Goal: Transaction & Acquisition: Subscribe to service/newsletter

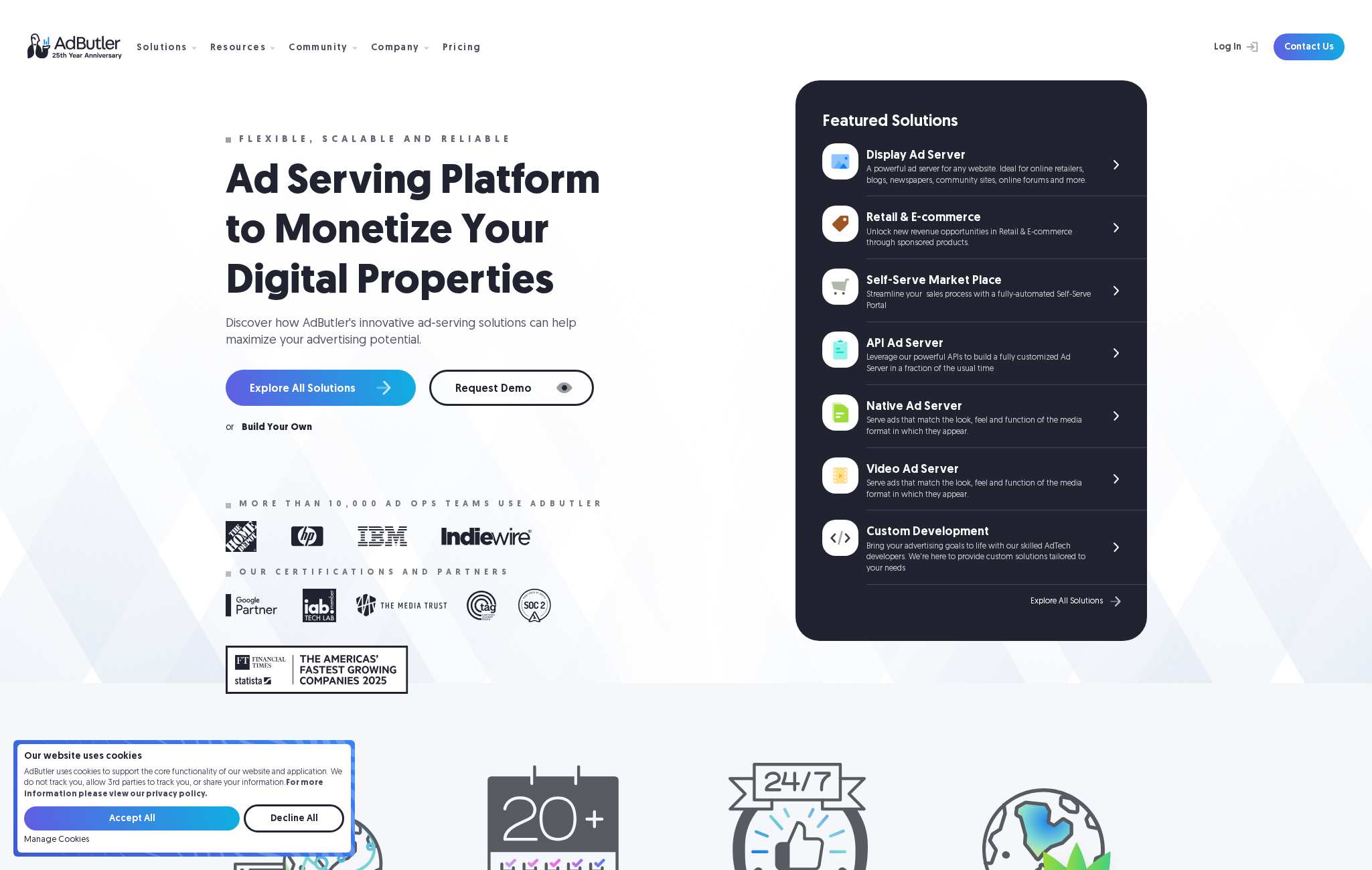
click at [457, 54] on nav "Solutions Display Ad Server Save time and increase revenue with The Ad Server. …" at bounding box center [314, 47] width 355 height 42
click at [447, 46] on div "Pricing" at bounding box center [462, 48] width 39 height 10
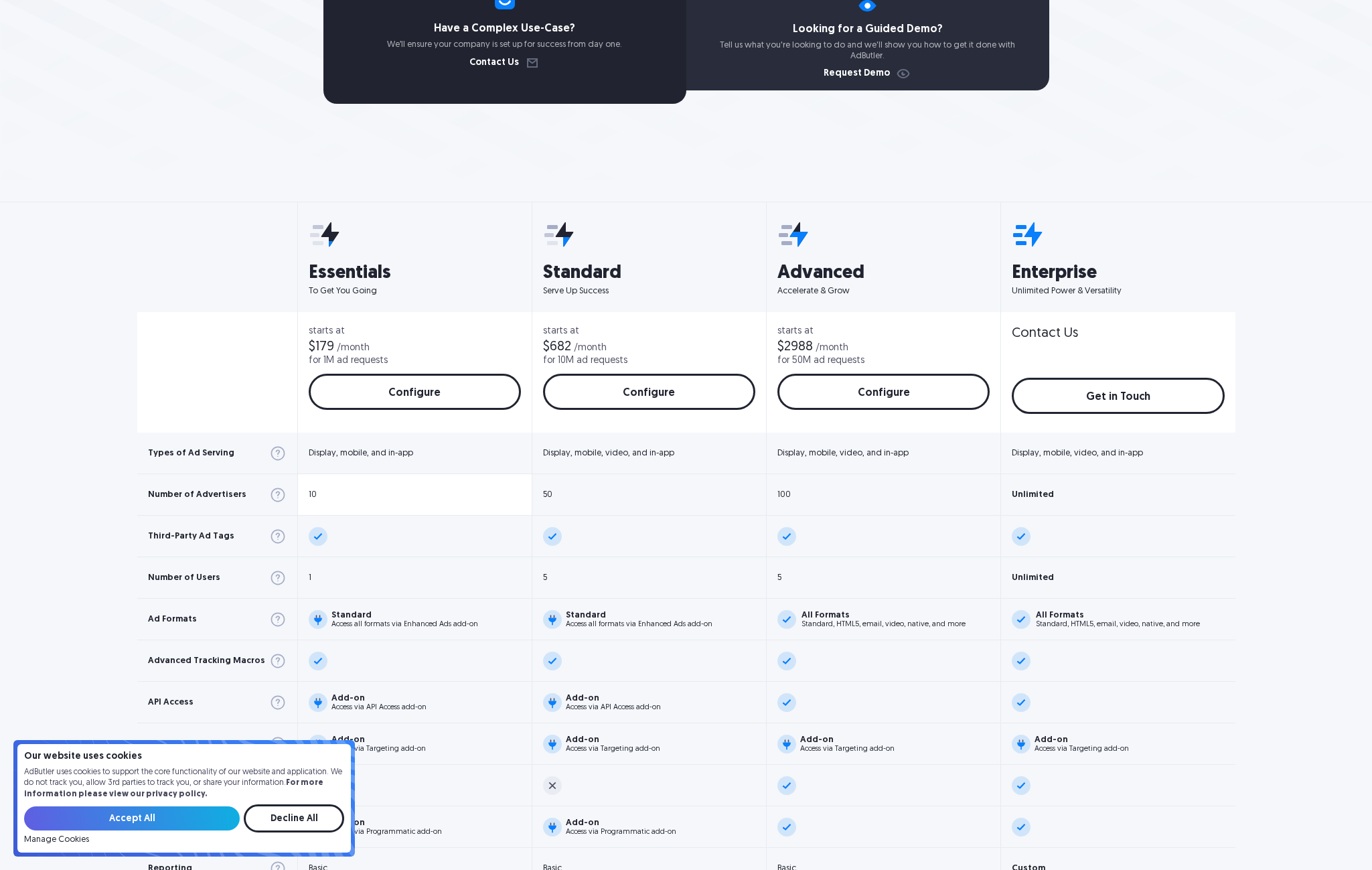
scroll to position [268, 0]
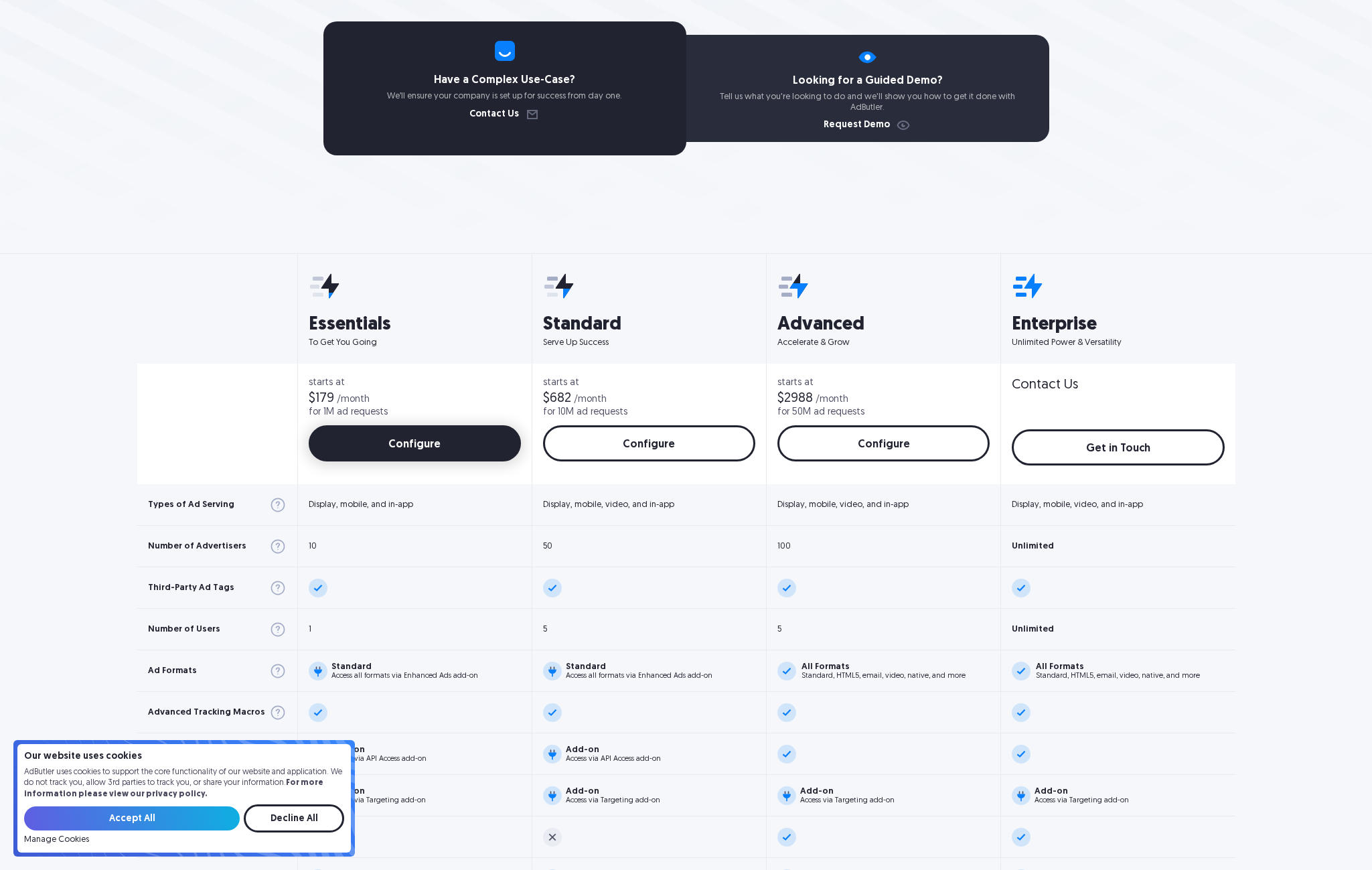
click at [376, 457] on link "Configure" at bounding box center [415, 443] width 212 height 36
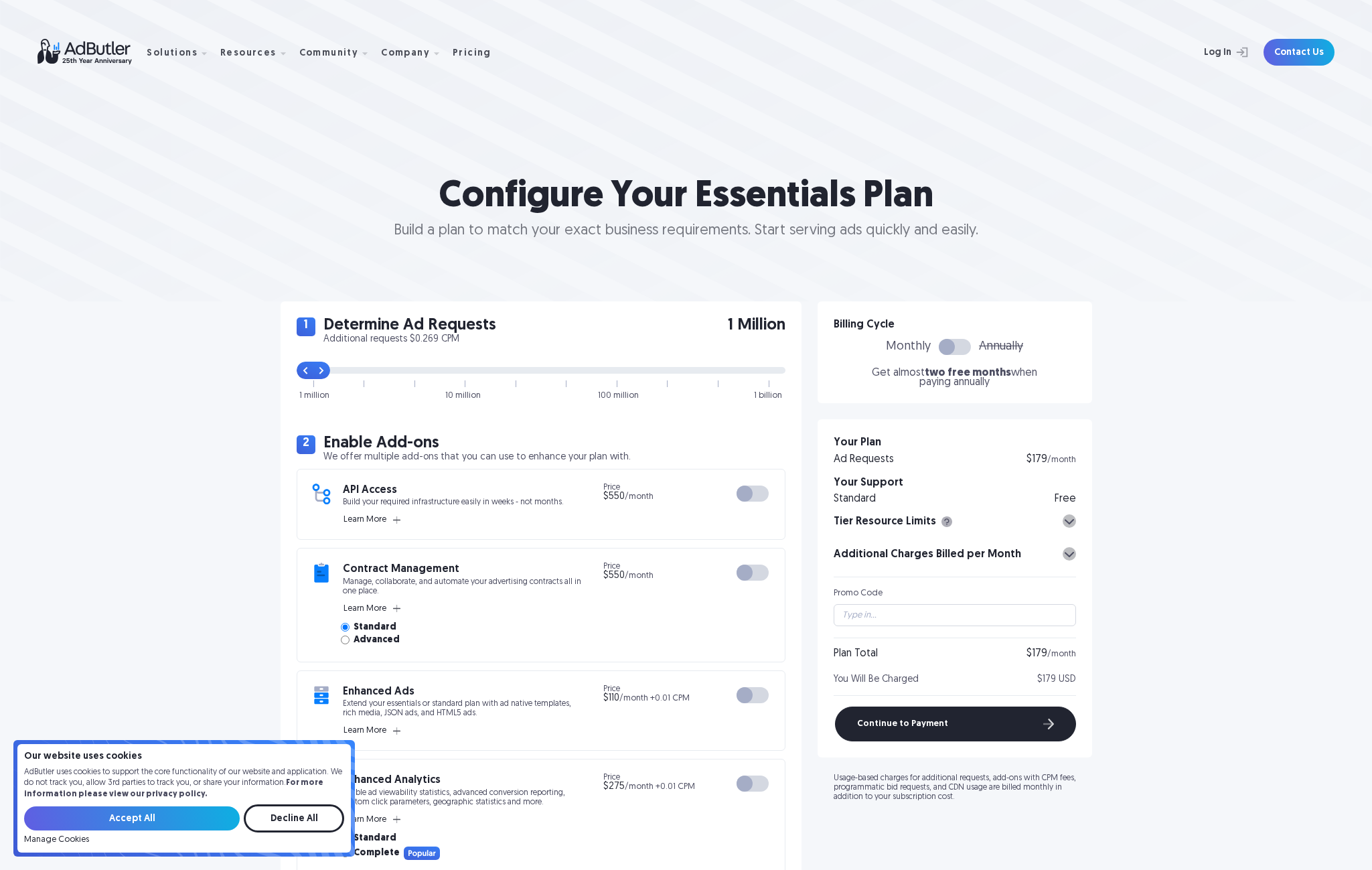
drag, startPoint x: 465, startPoint y: 367, endPoint x: 293, endPoint y: 365, distance: 172.0
type input "0"
click at [297, 367] on input "range" at bounding box center [541, 370] width 488 height 7
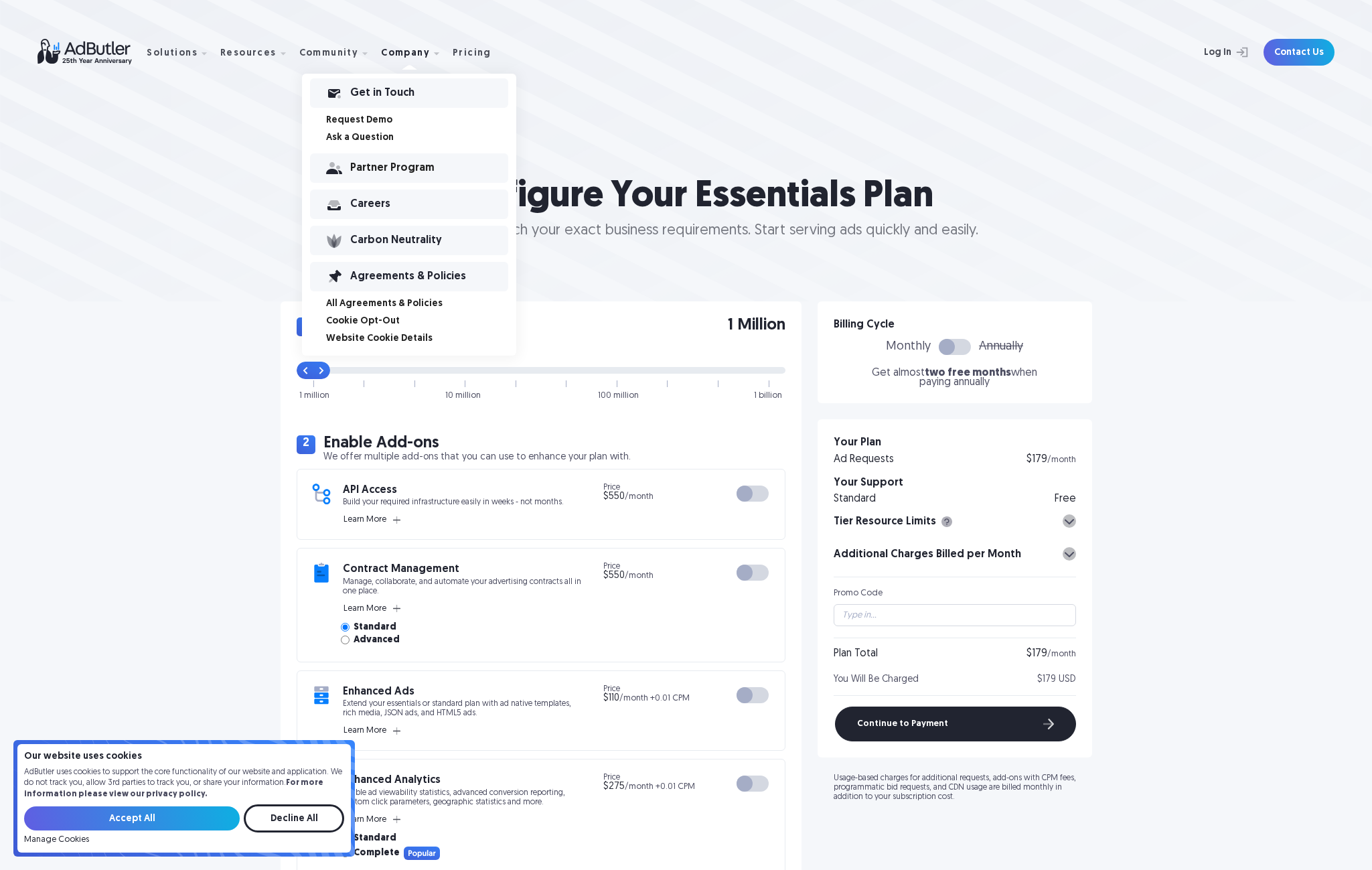
click at [368, 163] on div "Partner Program" at bounding box center [429, 168] width 158 height 10
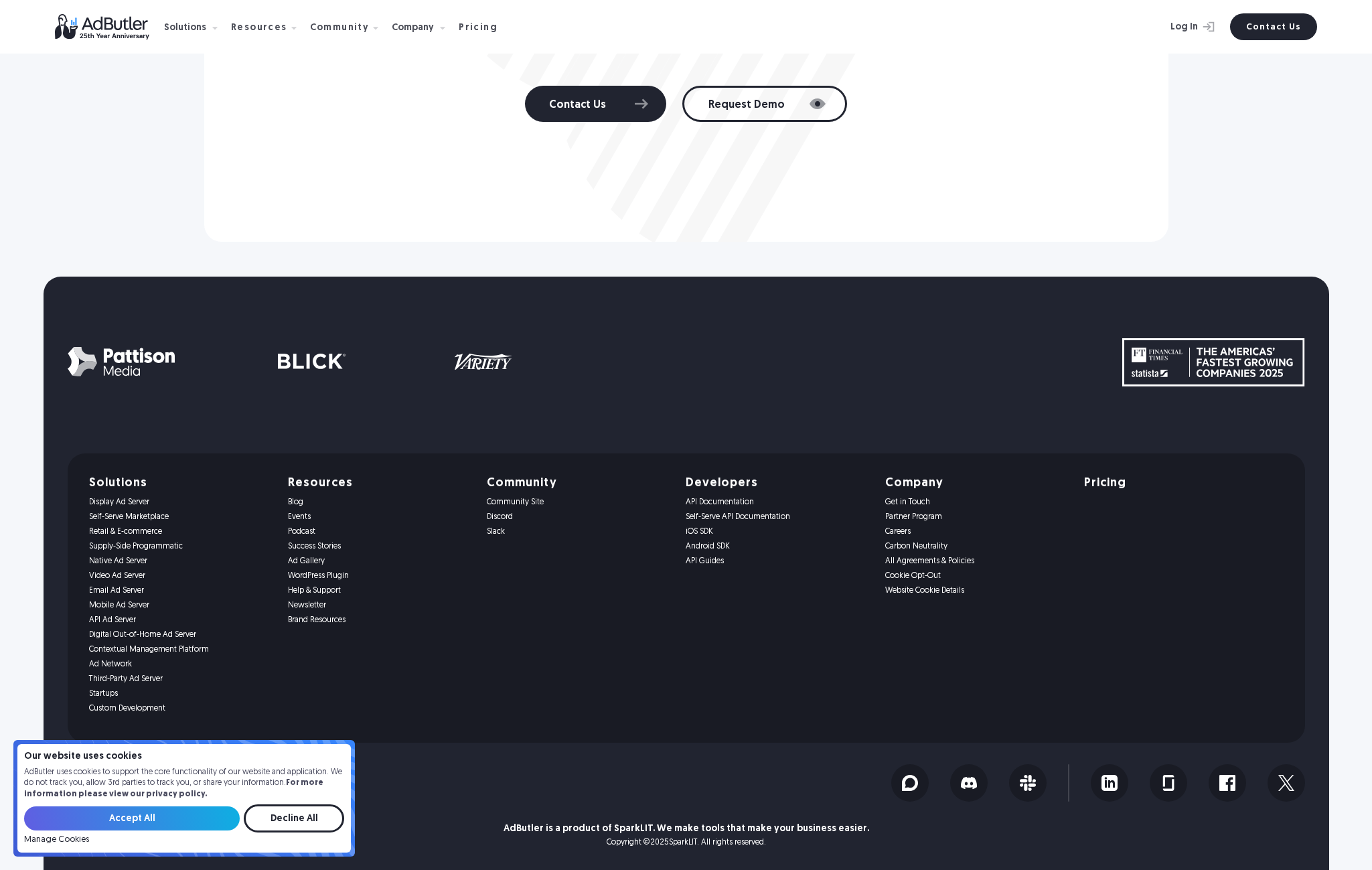
scroll to position [3231, 0]
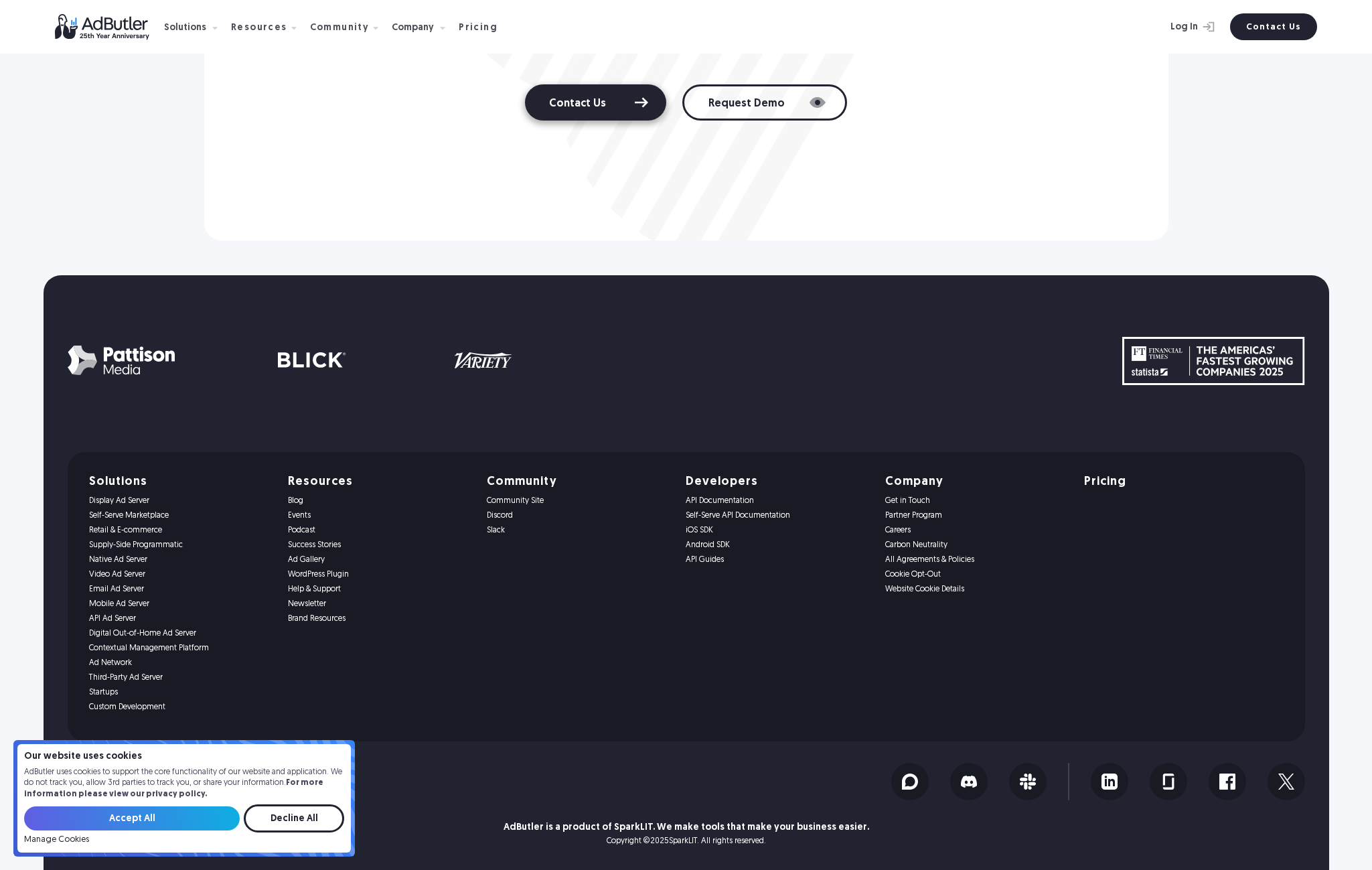
click at [631, 99] on link "Contact Us" at bounding box center [596, 102] width 142 height 36
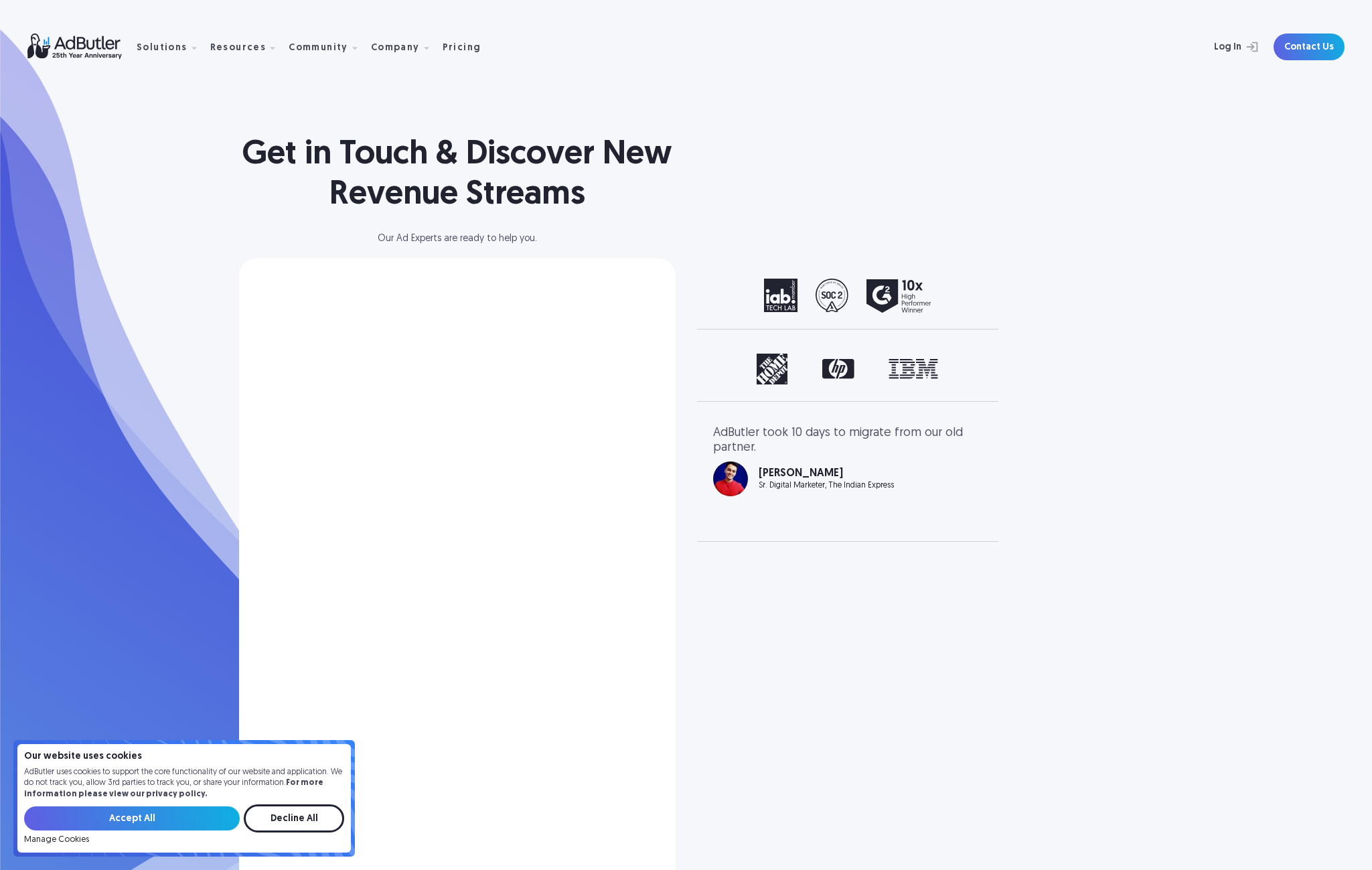
select select "[GEOGRAPHIC_DATA]"
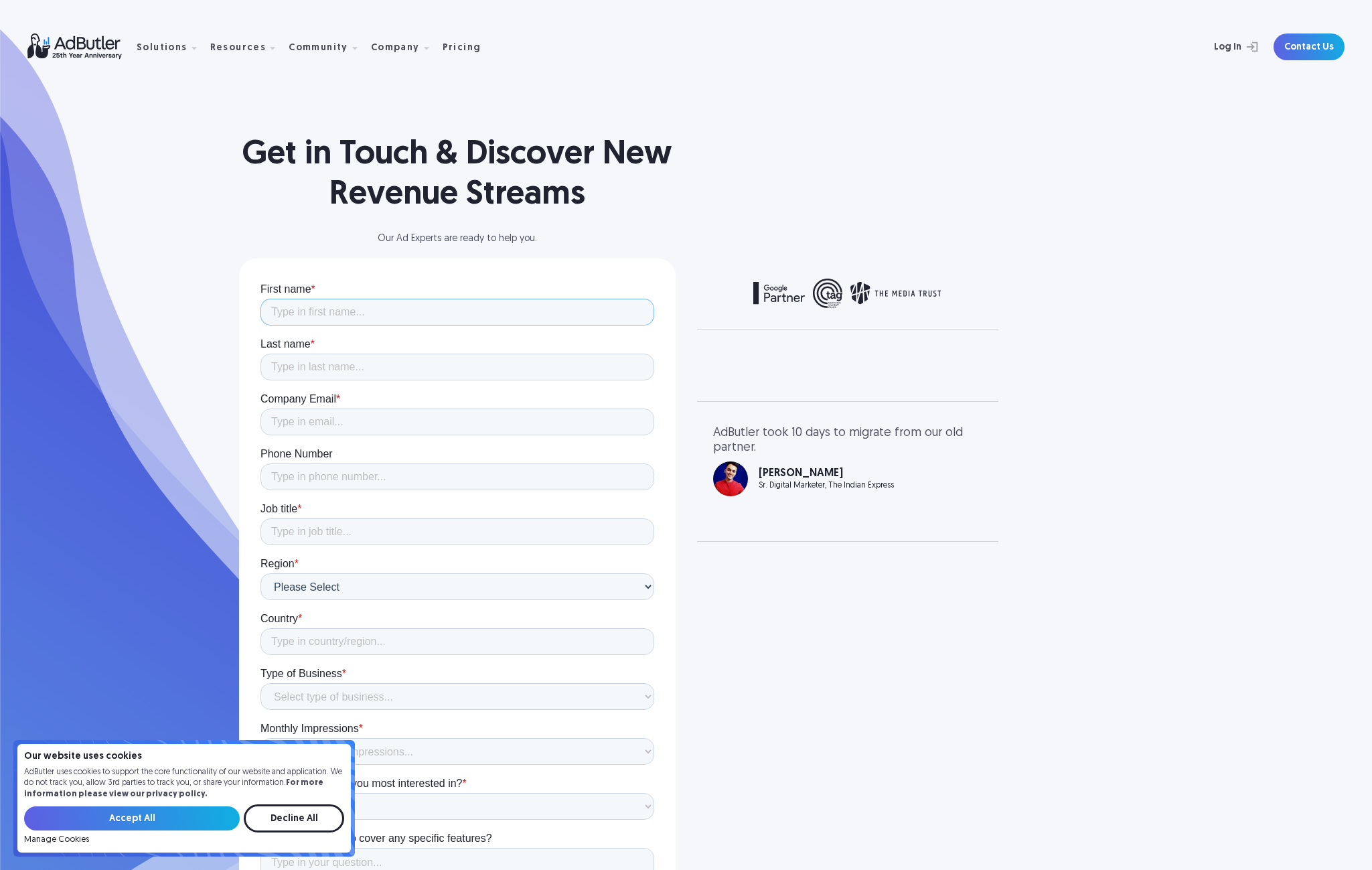
drag, startPoint x: 287, startPoint y: 313, endPoint x: 272, endPoint y: 300, distance: 19.8
click at [287, 313] on input "First name *" at bounding box center [456, 312] width 394 height 27
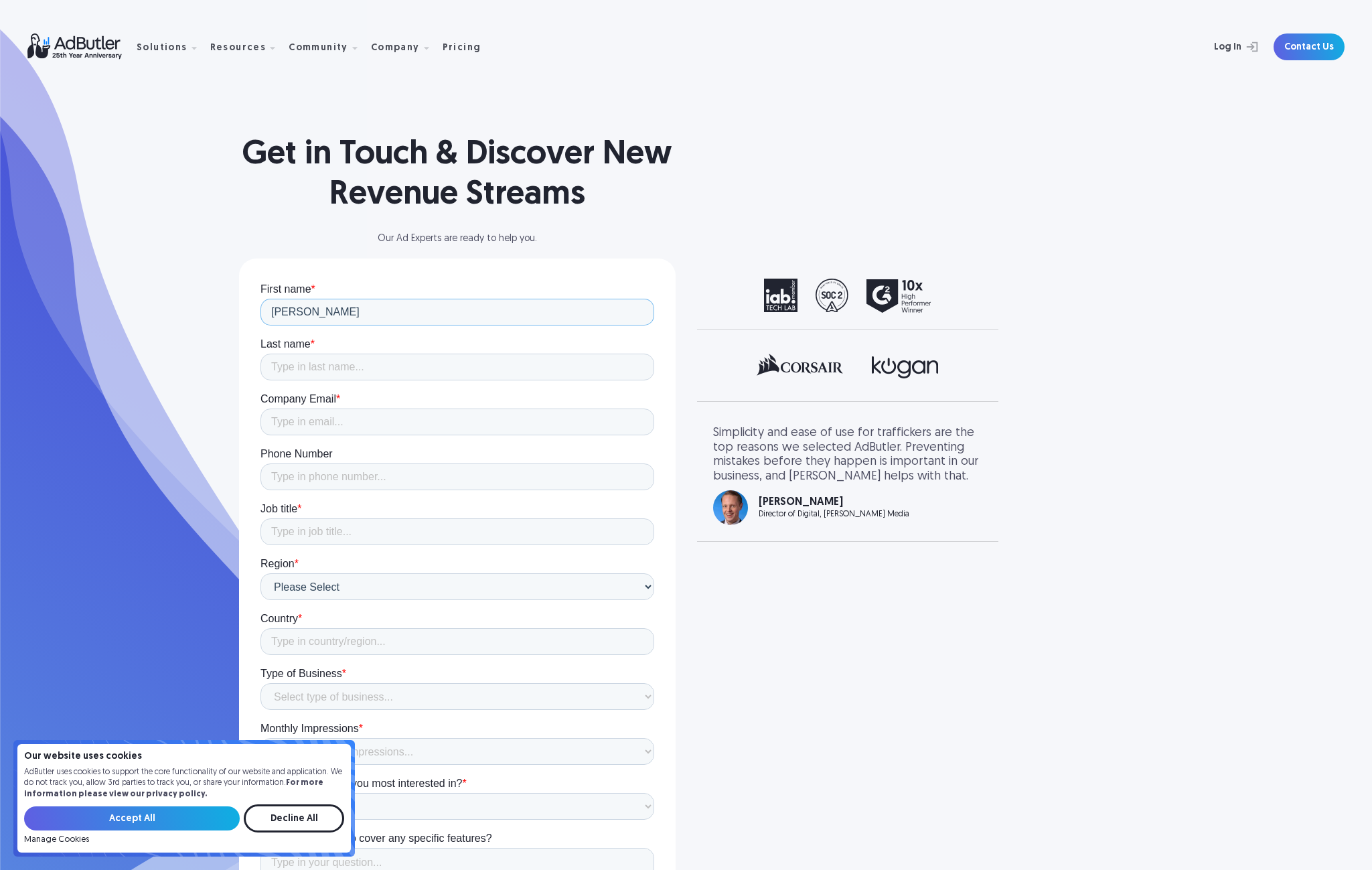
type input "Ralph"
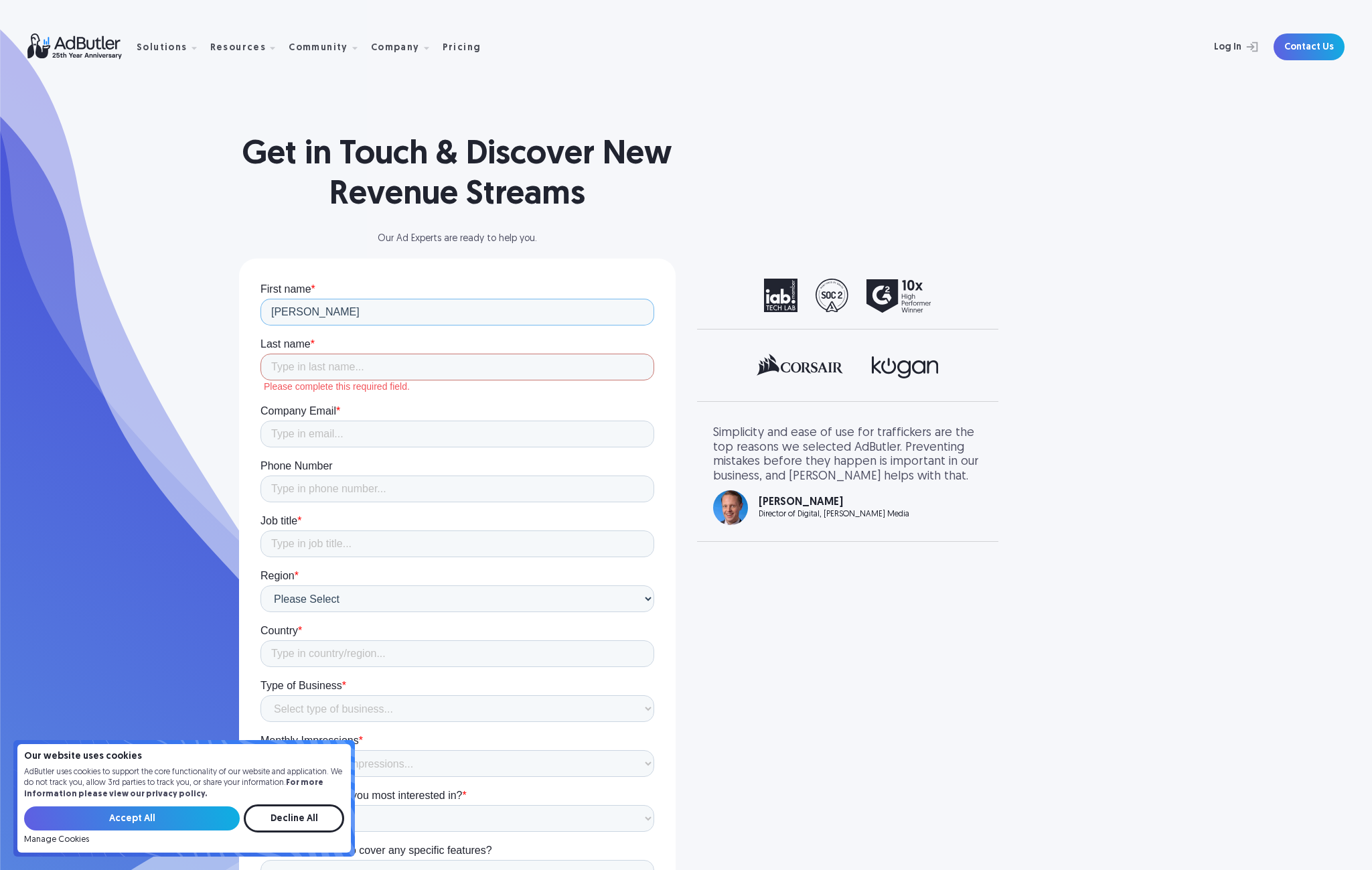
click at [319, 306] on input "Ralph" at bounding box center [456, 312] width 394 height 27
type input "Horne"
type input "ralph@queuevision.com"
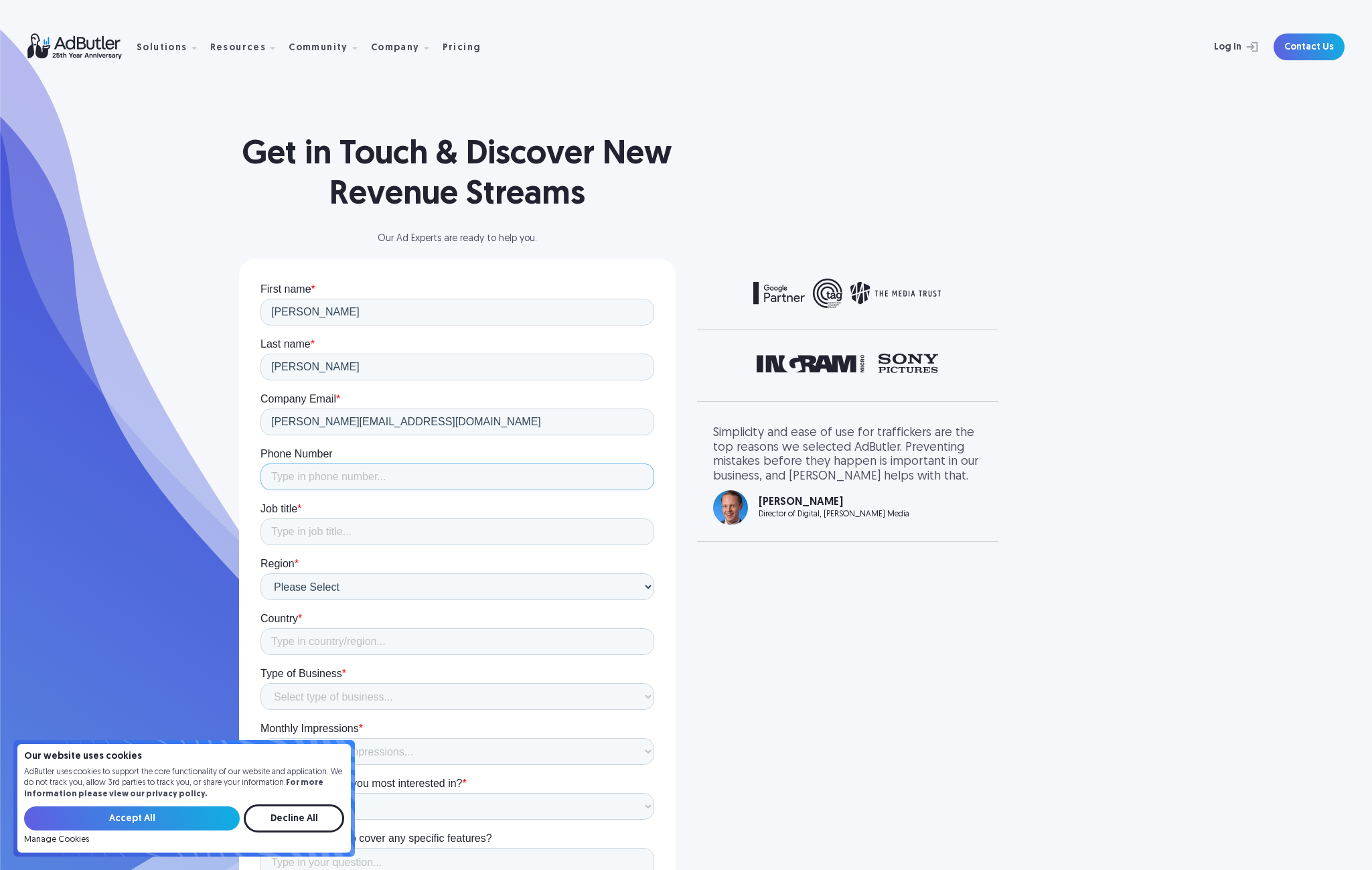
click at [325, 477] on input "Phone Number" at bounding box center [456, 477] width 394 height 27
type input "19176474502"
type input "United States"
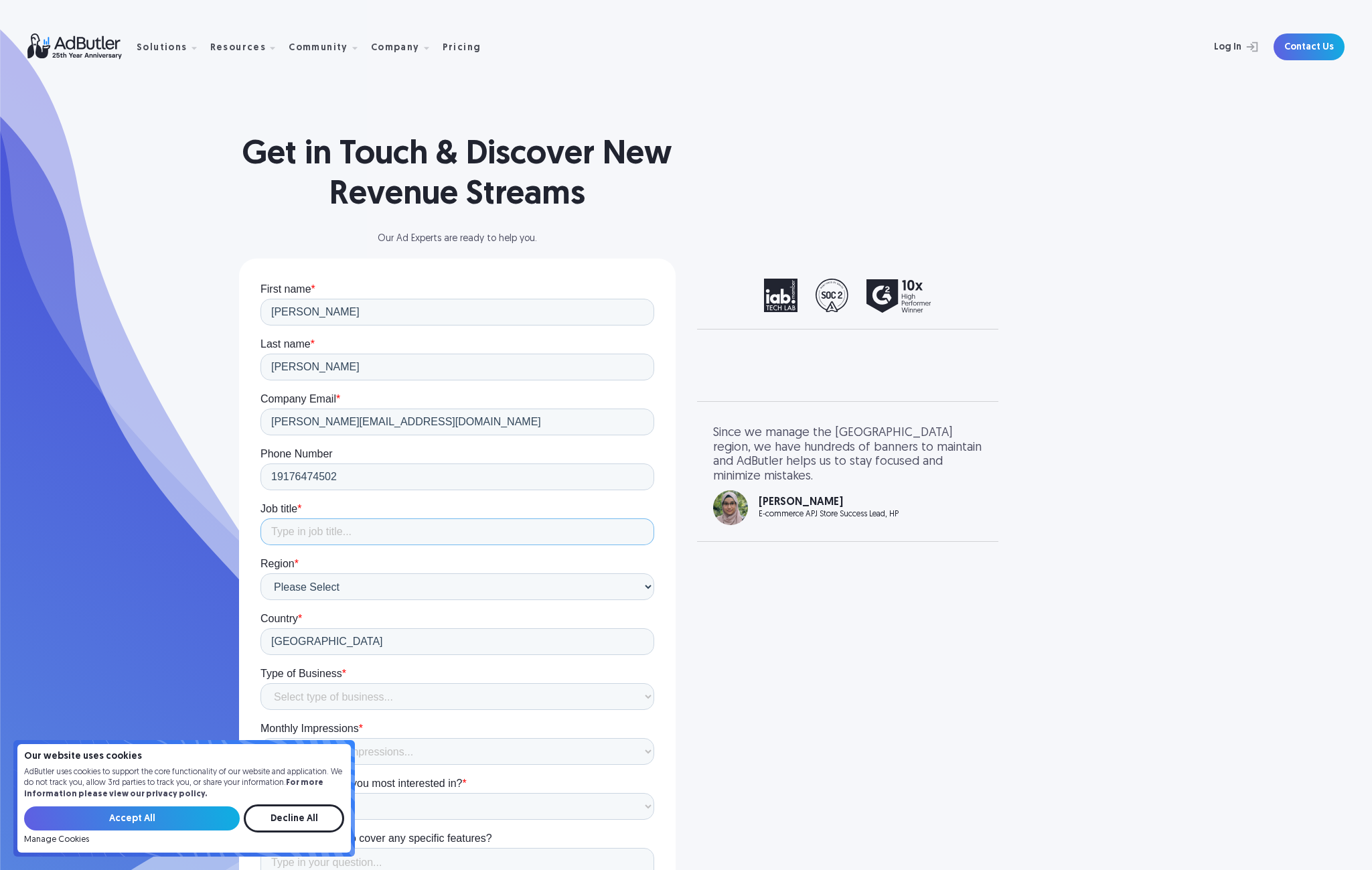
click at [312, 536] on input "Job title *" at bounding box center [456, 531] width 394 height 27
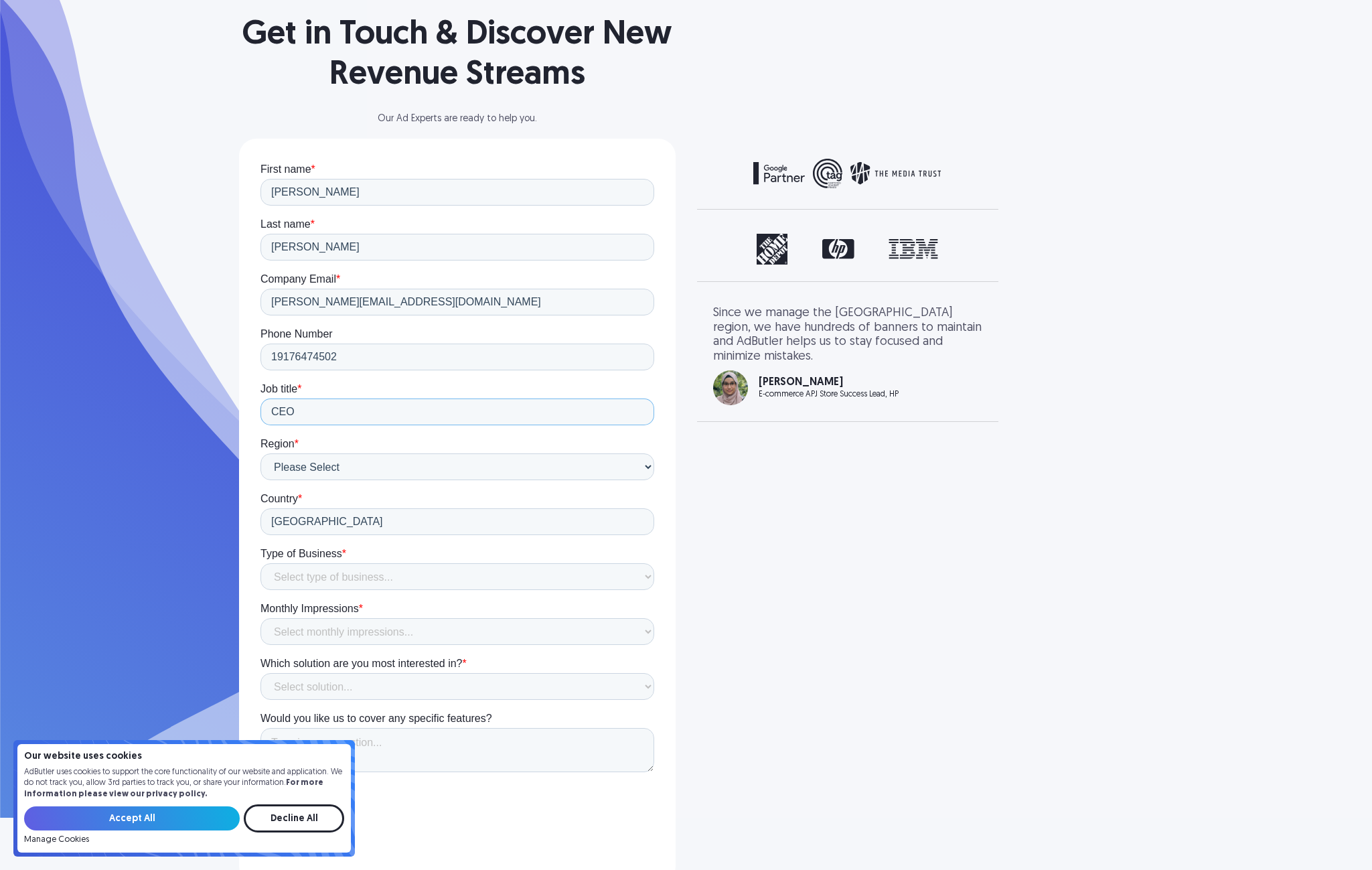
scroll to position [134, 0]
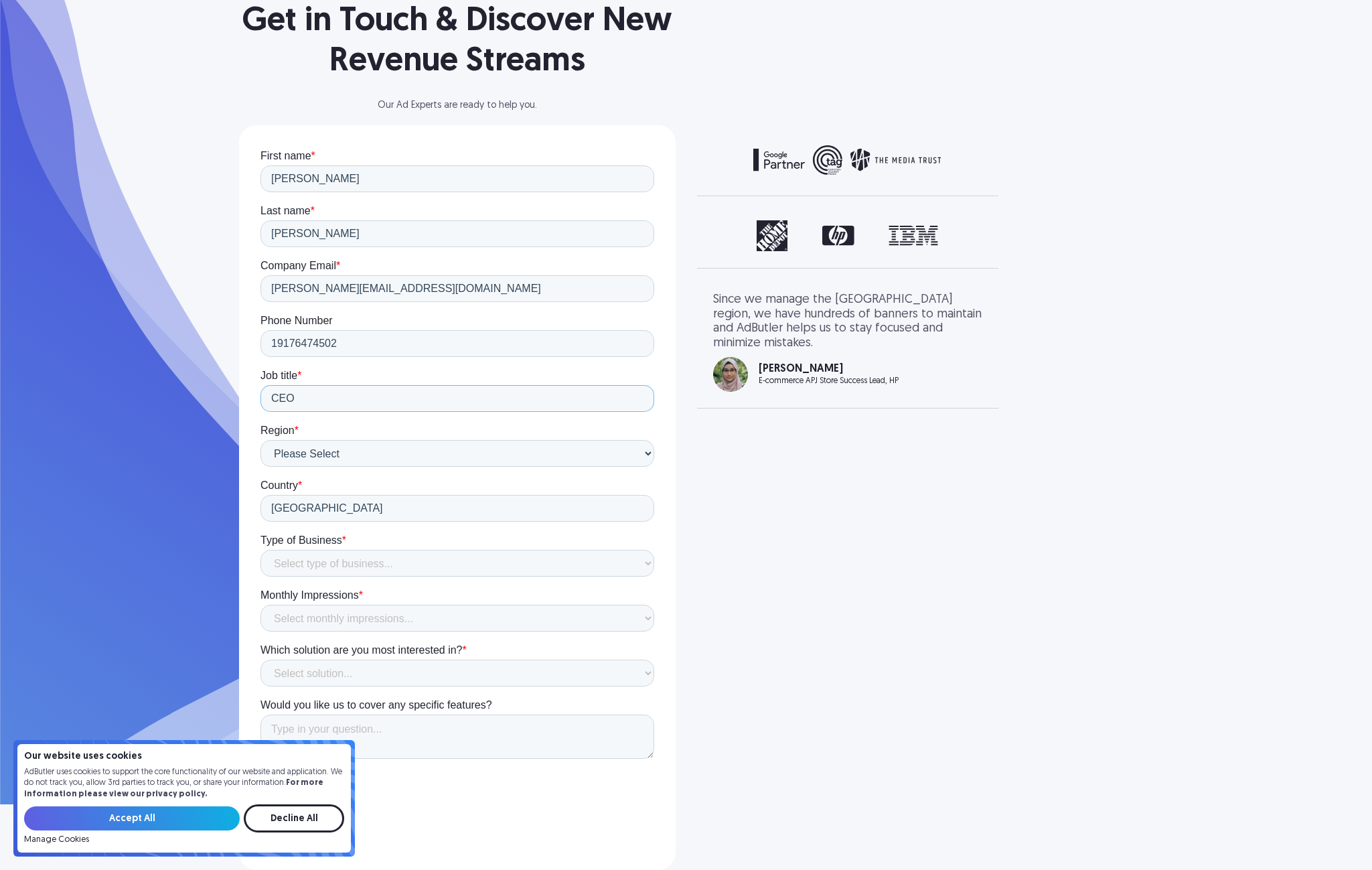
type input "CEO"
click at [373, 557] on select "Select type of business... Publisher Advertiser Brand Agency Network SSP DSP Ex…" at bounding box center [456, 562] width 394 height 27
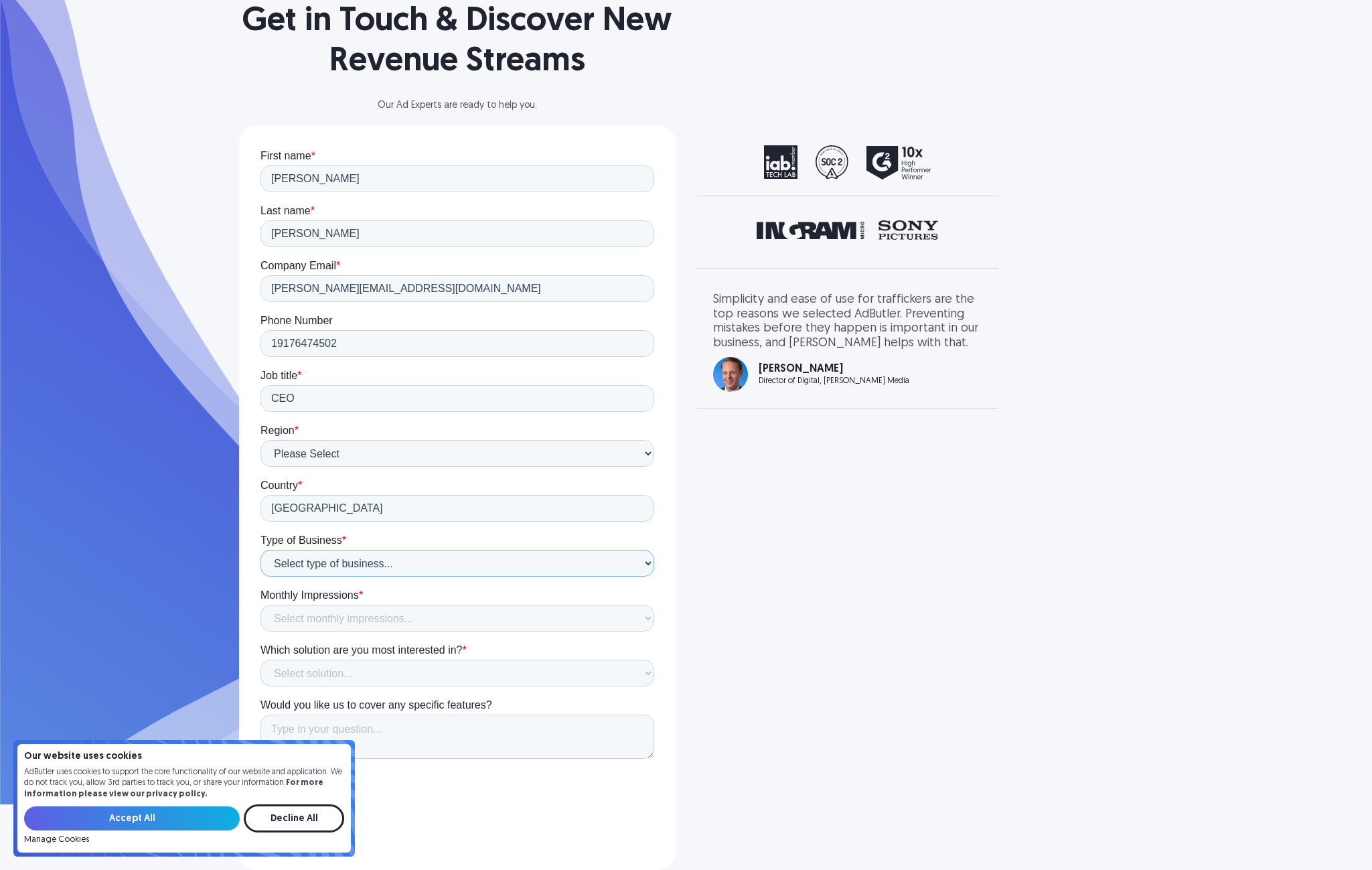
select select "Technology Provider"
click at [259, 550] on select "Select type of business... Publisher Advertiser Brand Agency Network SSP DSP Ex…" at bounding box center [456, 562] width 394 height 27
click at [331, 621] on select "Select monthly impressions... Less than 1 million 1 - 10 million 10 - 100 milli…" at bounding box center [456, 617] width 394 height 27
select select "Less than 1 million"
click at [259, 605] on select "Select monthly impressions... Less than 1 million 1 - 10 million 10 - 100 milli…" at bounding box center [456, 617] width 394 height 27
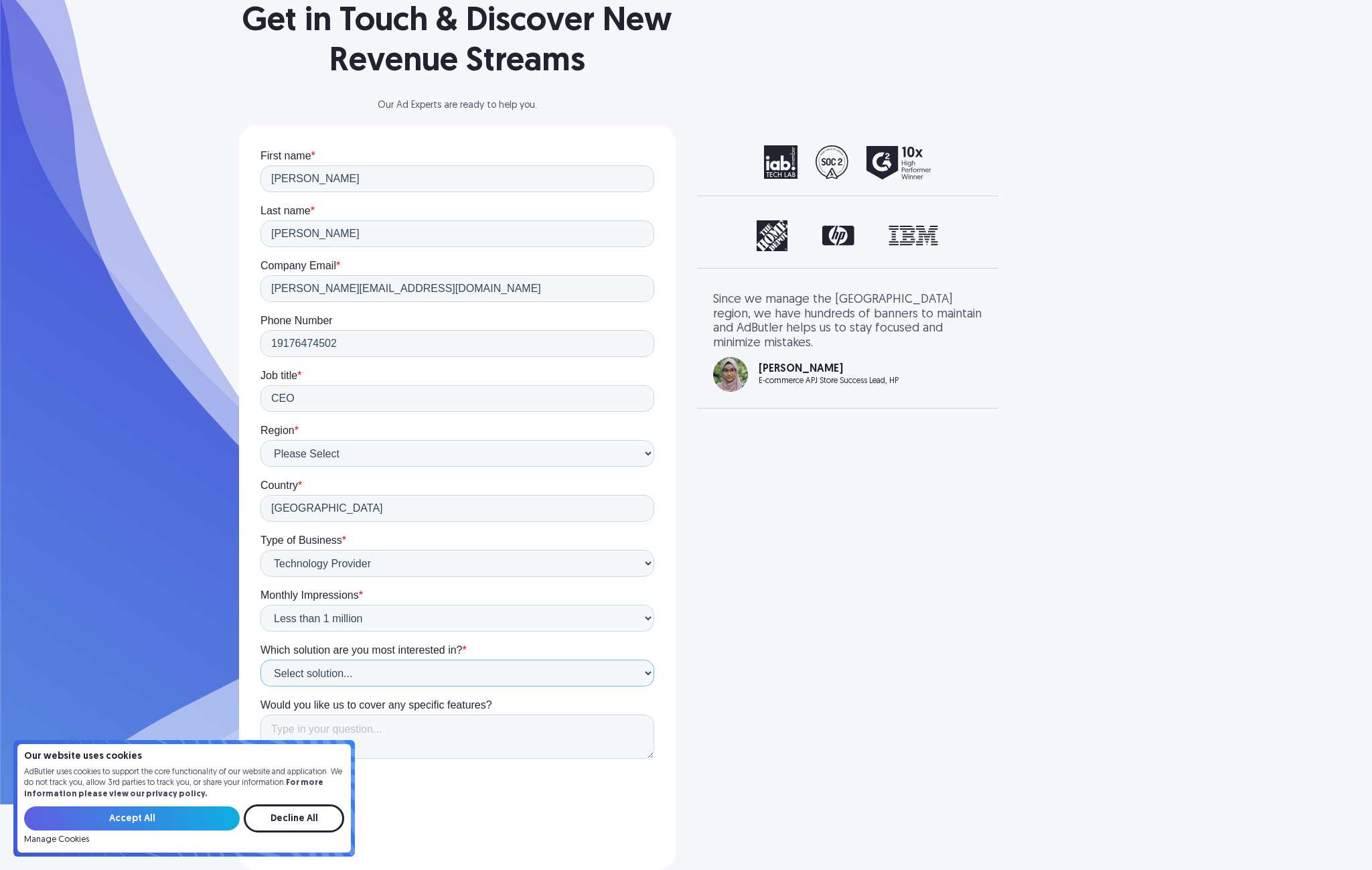
click at [333, 676] on select "Select solution... Display Ad Server Supply-Side Programmatic Video Ad Server M…" at bounding box center [456, 672] width 394 height 27
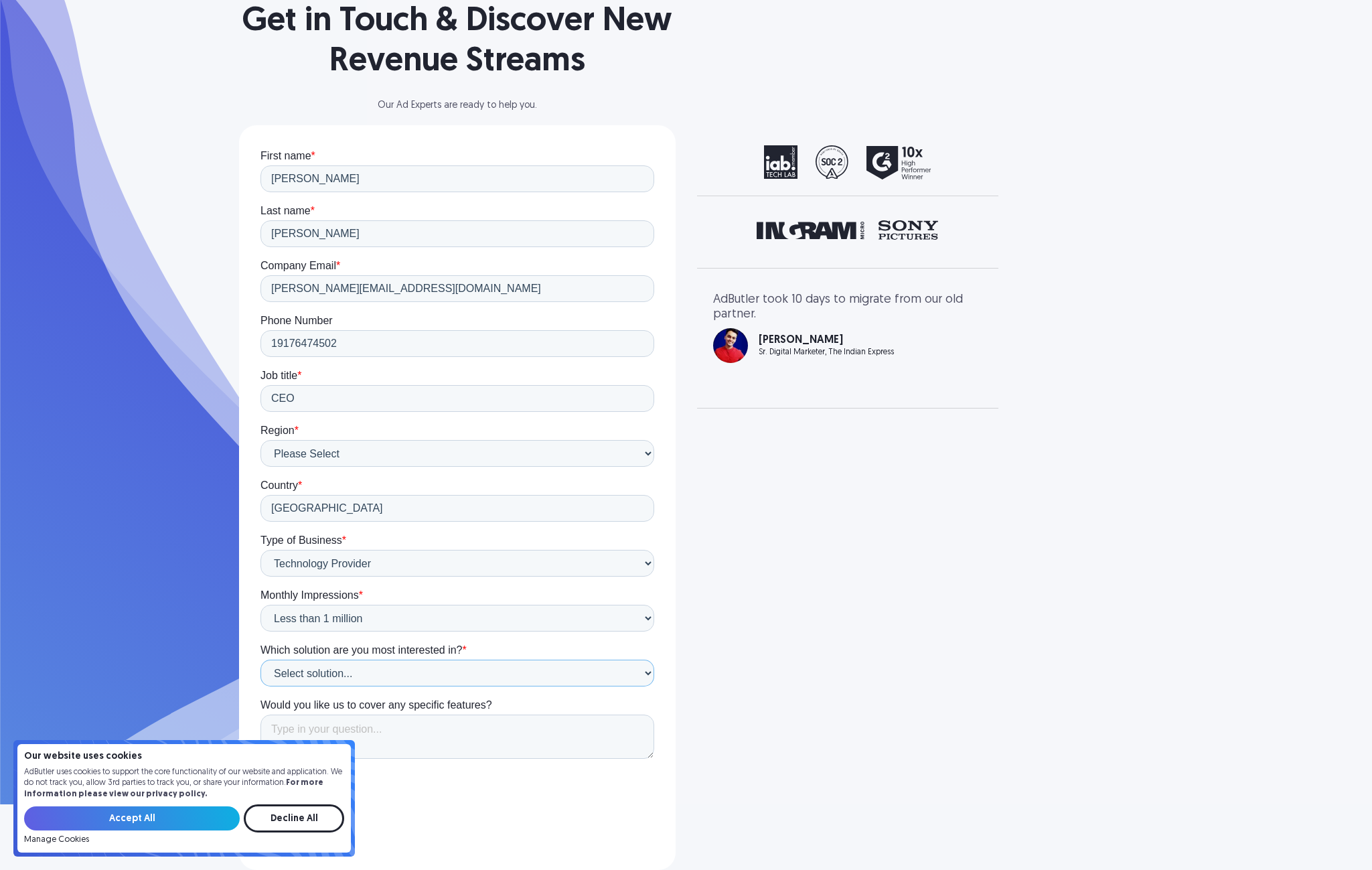
select select "Supply-Side Programmatic"
click at [259, 660] on select "Select solution... Display Ad Server Supply-Side Programmatic Video Ad Server M…" at bounding box center [456, 672] width 394 height 27
click at [322, 721] on textarea "Would you like us to cover any specific features?" at bounding box center [456, 736] width 394 height 44
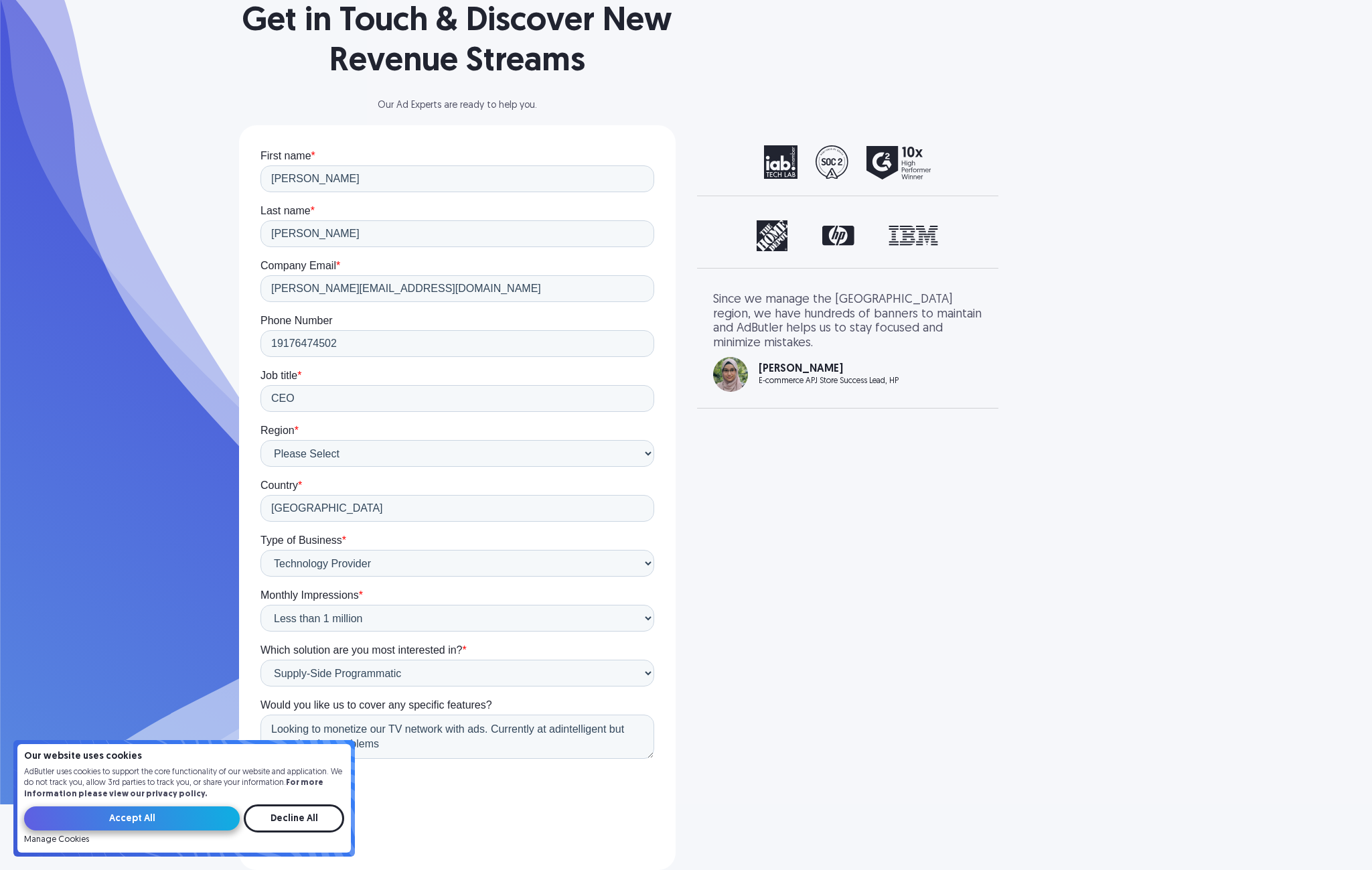
click at [174, 828] on input "Accept All" at bounding box center [132, 818] width 215 height 25
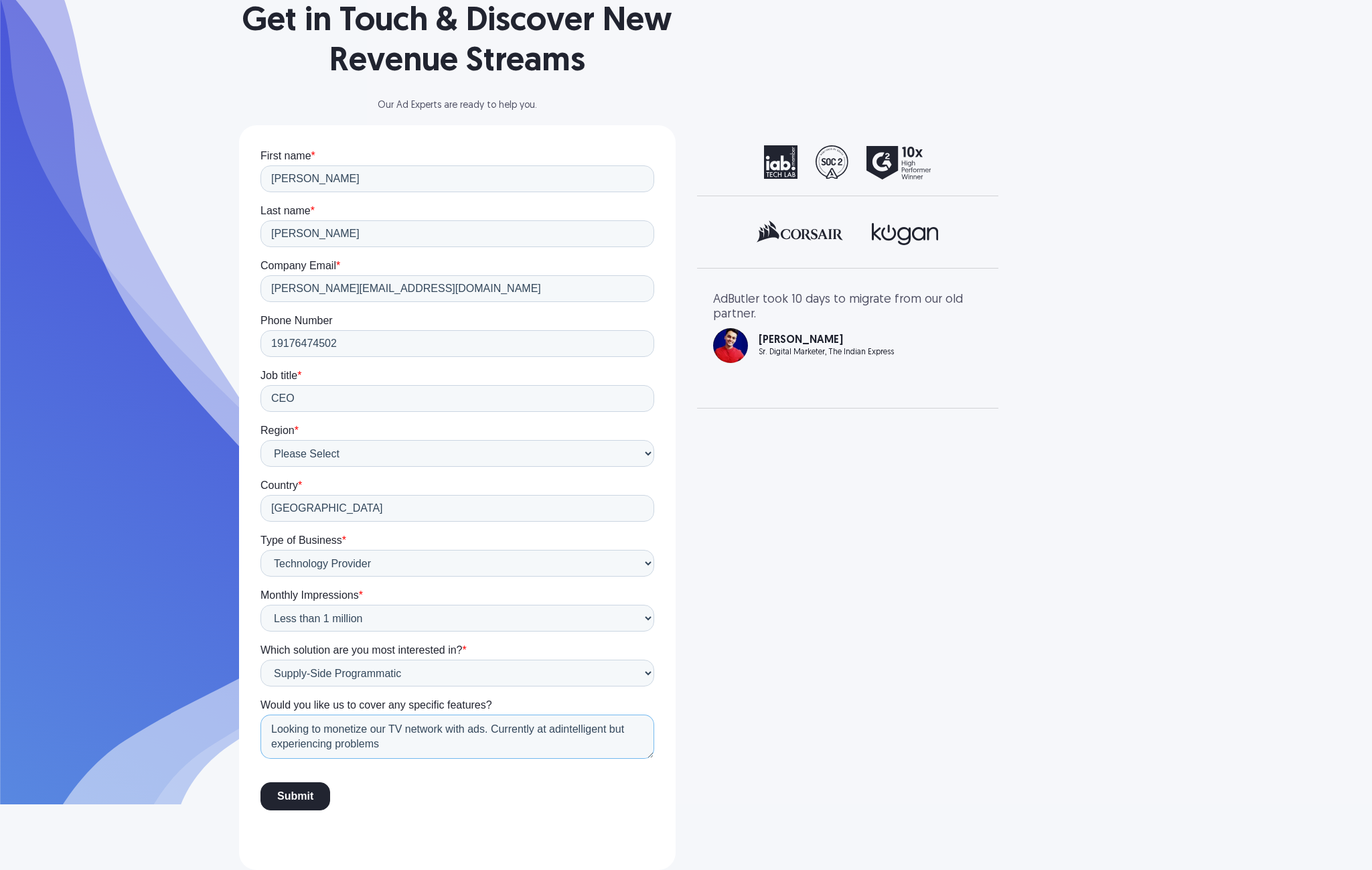
click at [488, 729] on textarea "Looking to monetize our TV network with ads. Currently at adintelligent but exp…" at bounding box center [456, 736] width 394 height 44
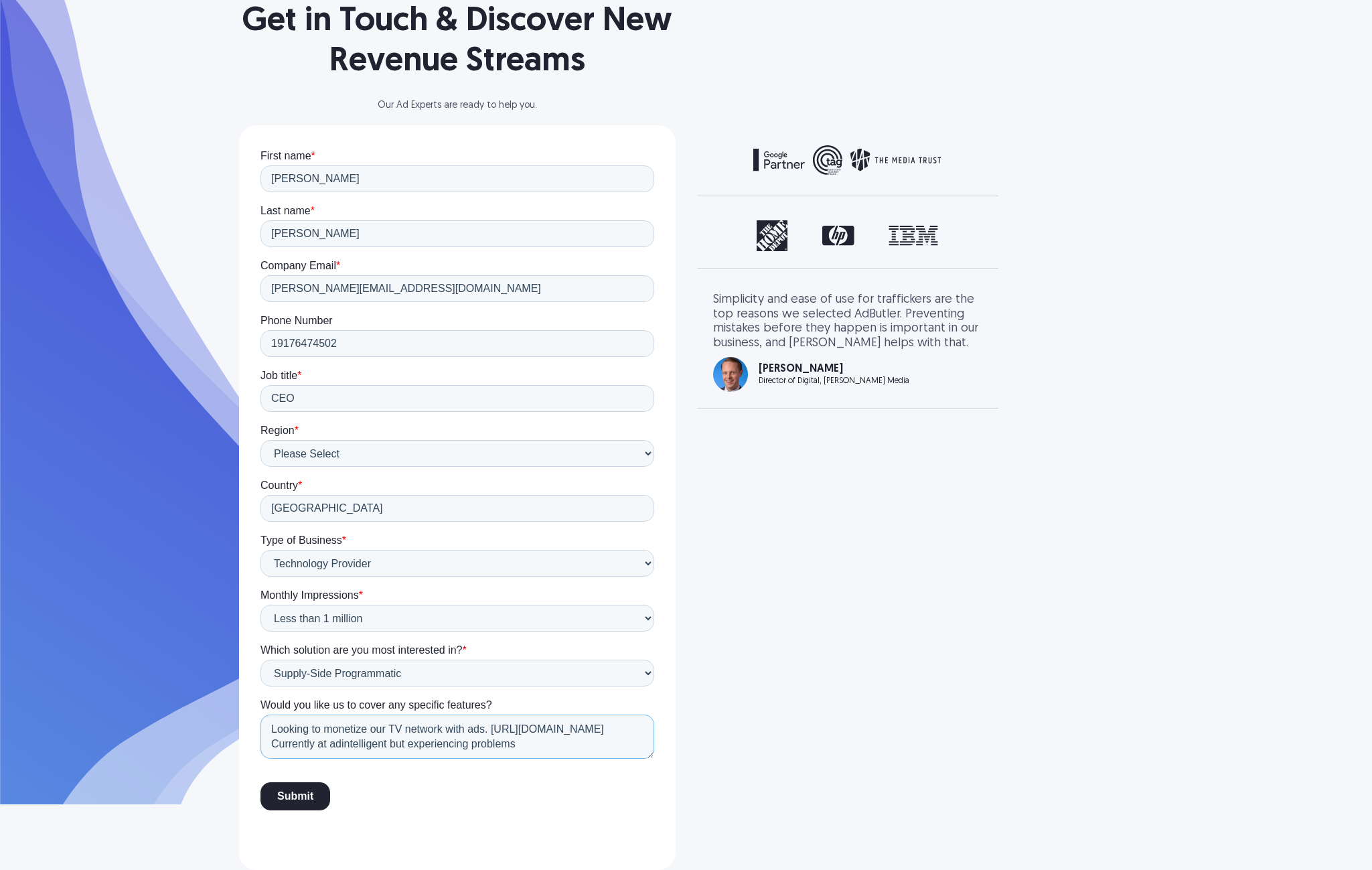
click at [343, 745] on textarea "Looking to monetize our TV network with ads. https://queuevision.tv Currently a…" at bounding box center [456, 736] width 394 height 44
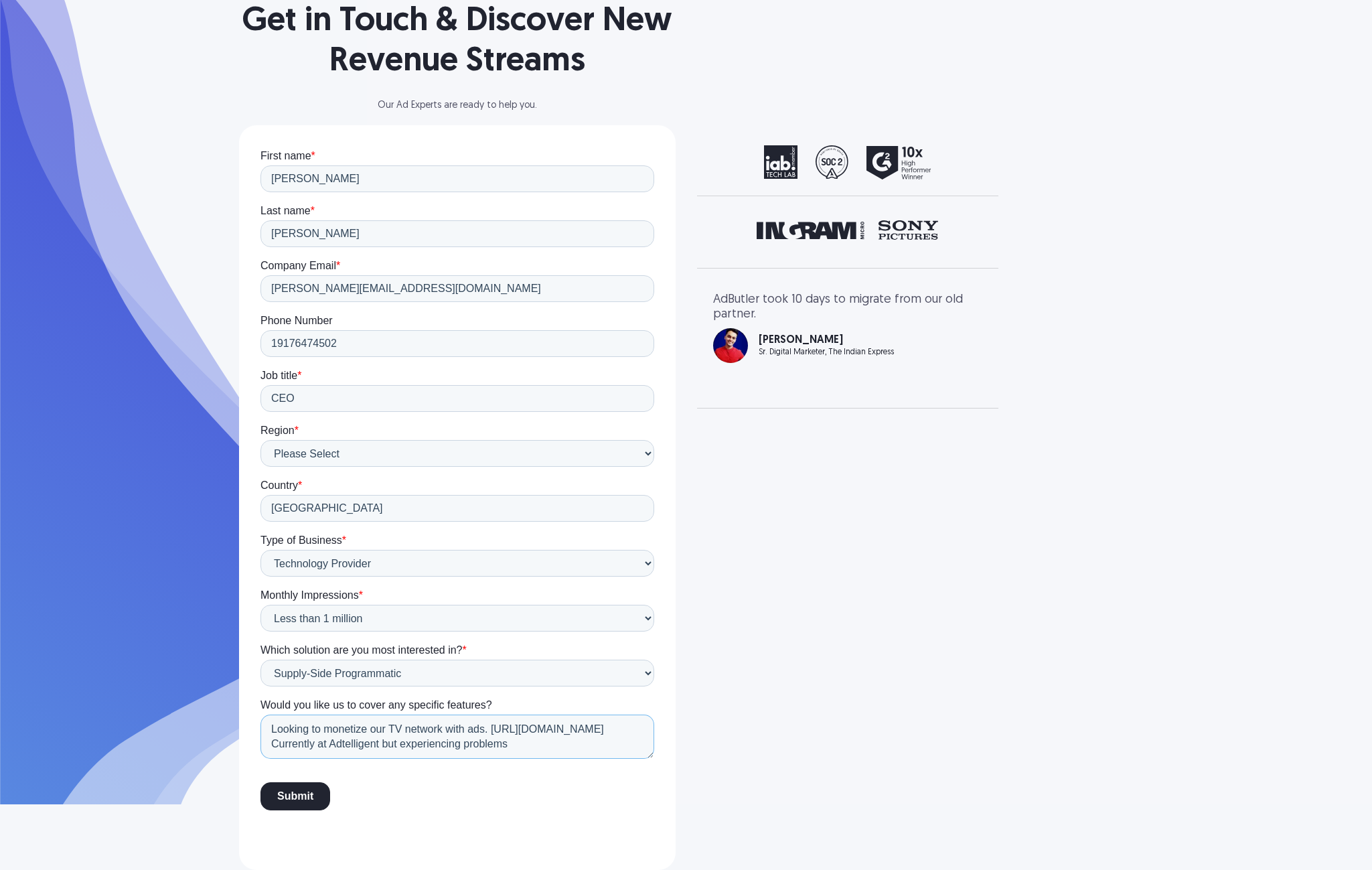
type textarea "Looking to monetize our TV network with ads. https://queuevision.tv Currently a…"
click at [386, 770] on form "First name * Ralph Last name * Horne Company Email * ralph@queuevision.com Phon…" at bounding box center [456, 486] width 394 height 672
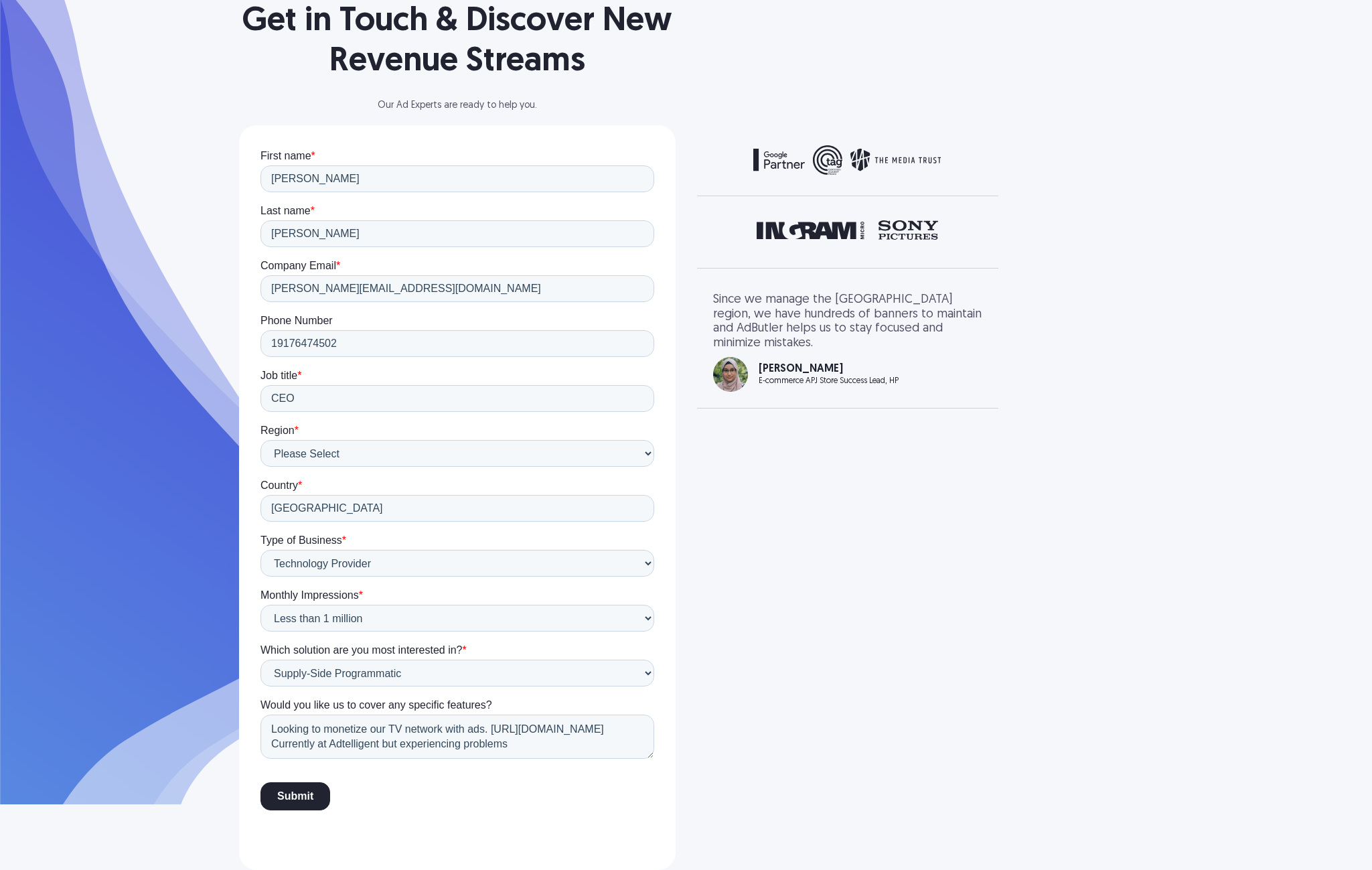
click at [302, 794] on input "Submit" at bounding box center [294, 796] width 70 height 29
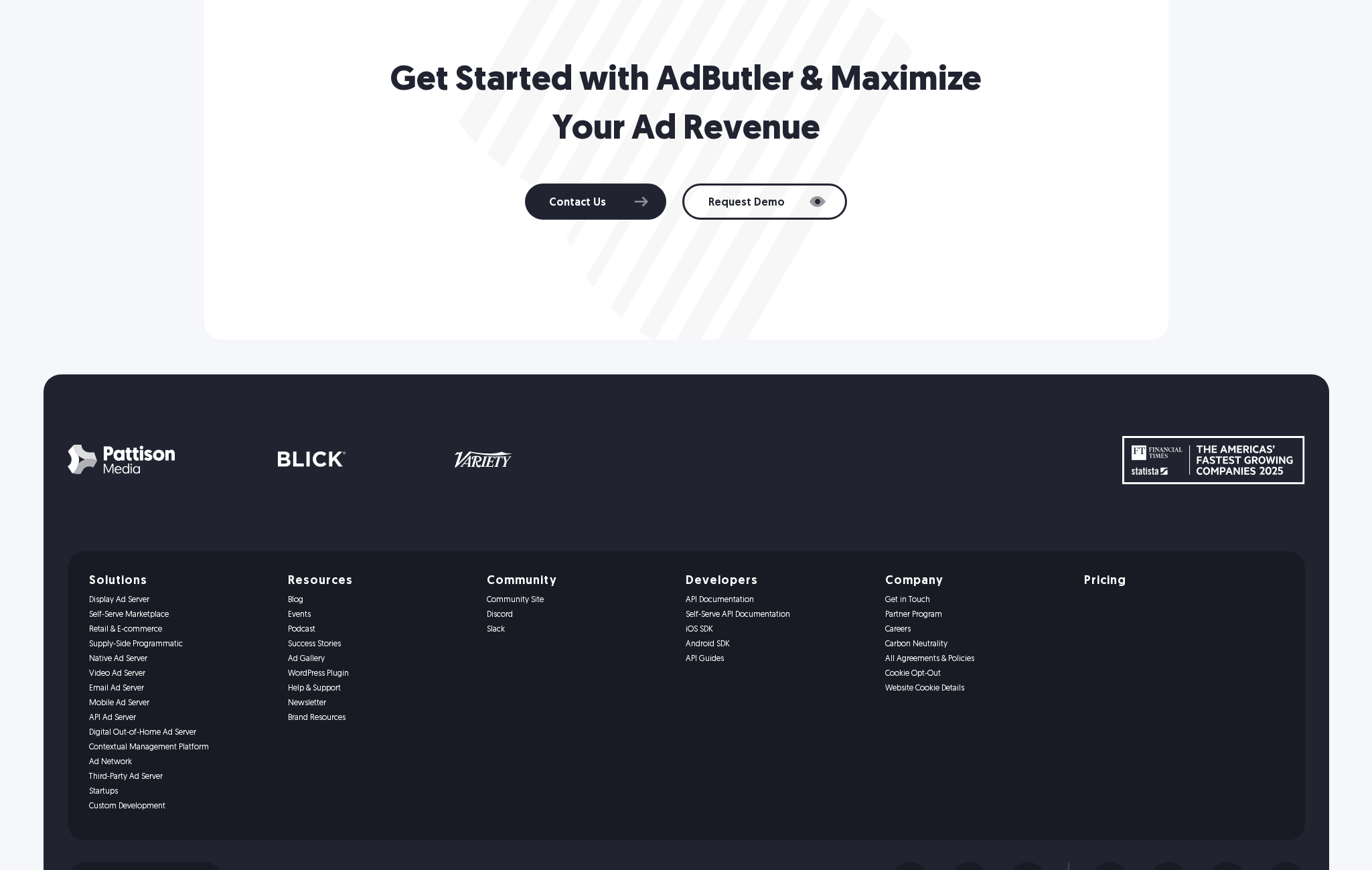
scroll to position [3178, 0]
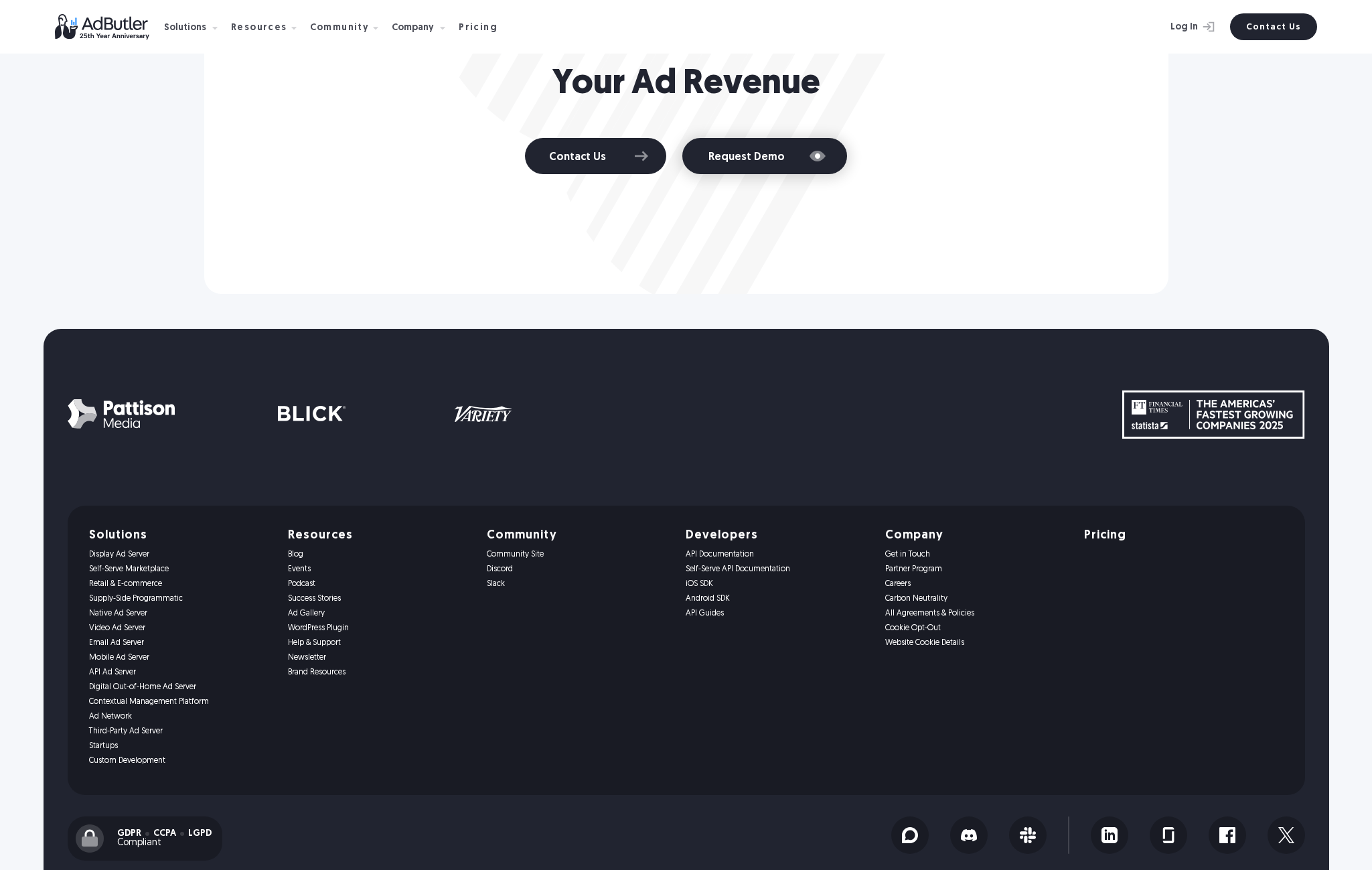
click at [790, 138] on link "Request Demo" at bounding box center [765, 155] width 165 height 36
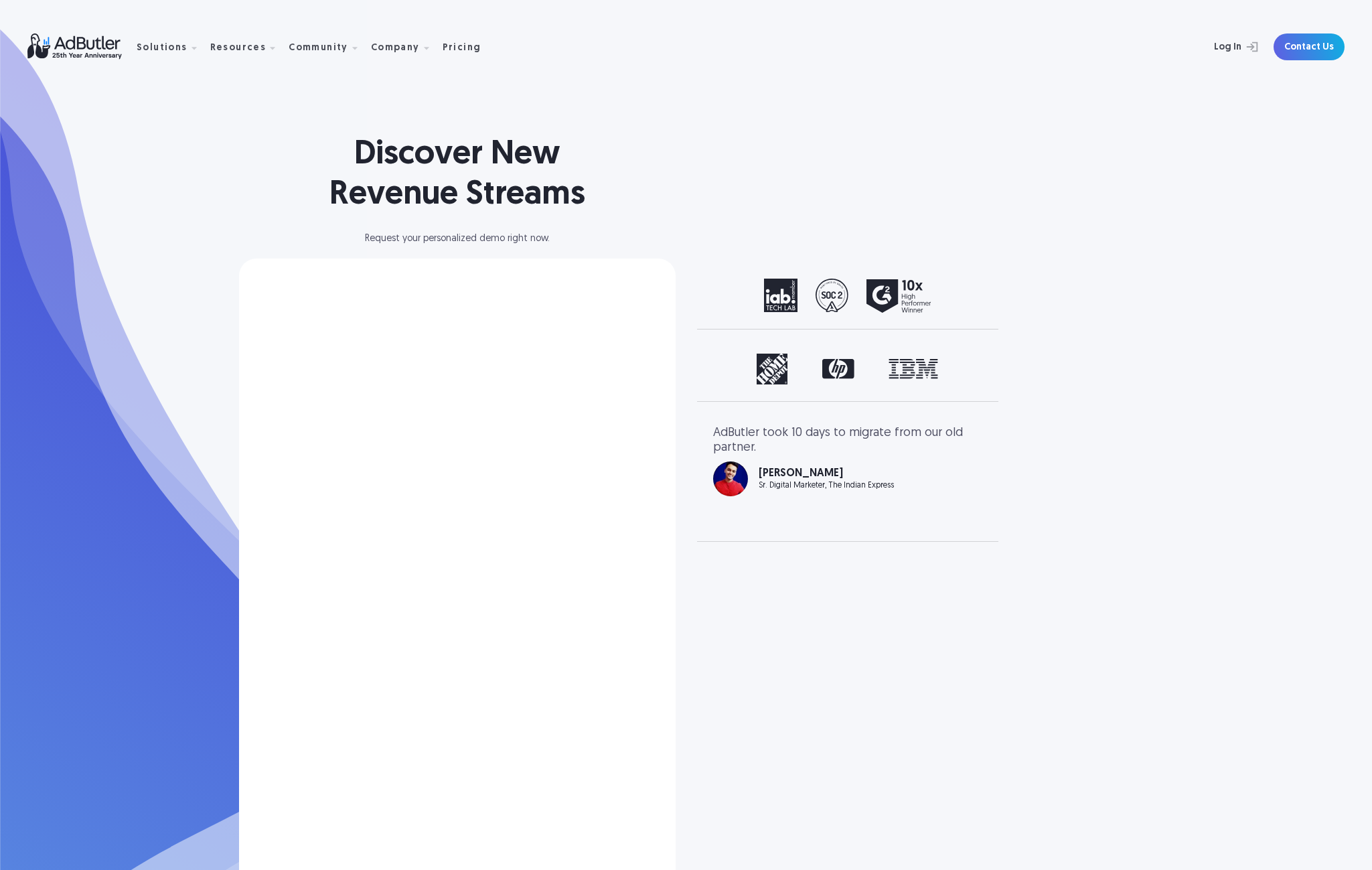
select select "[GEOGRAPHIC_DATA]"
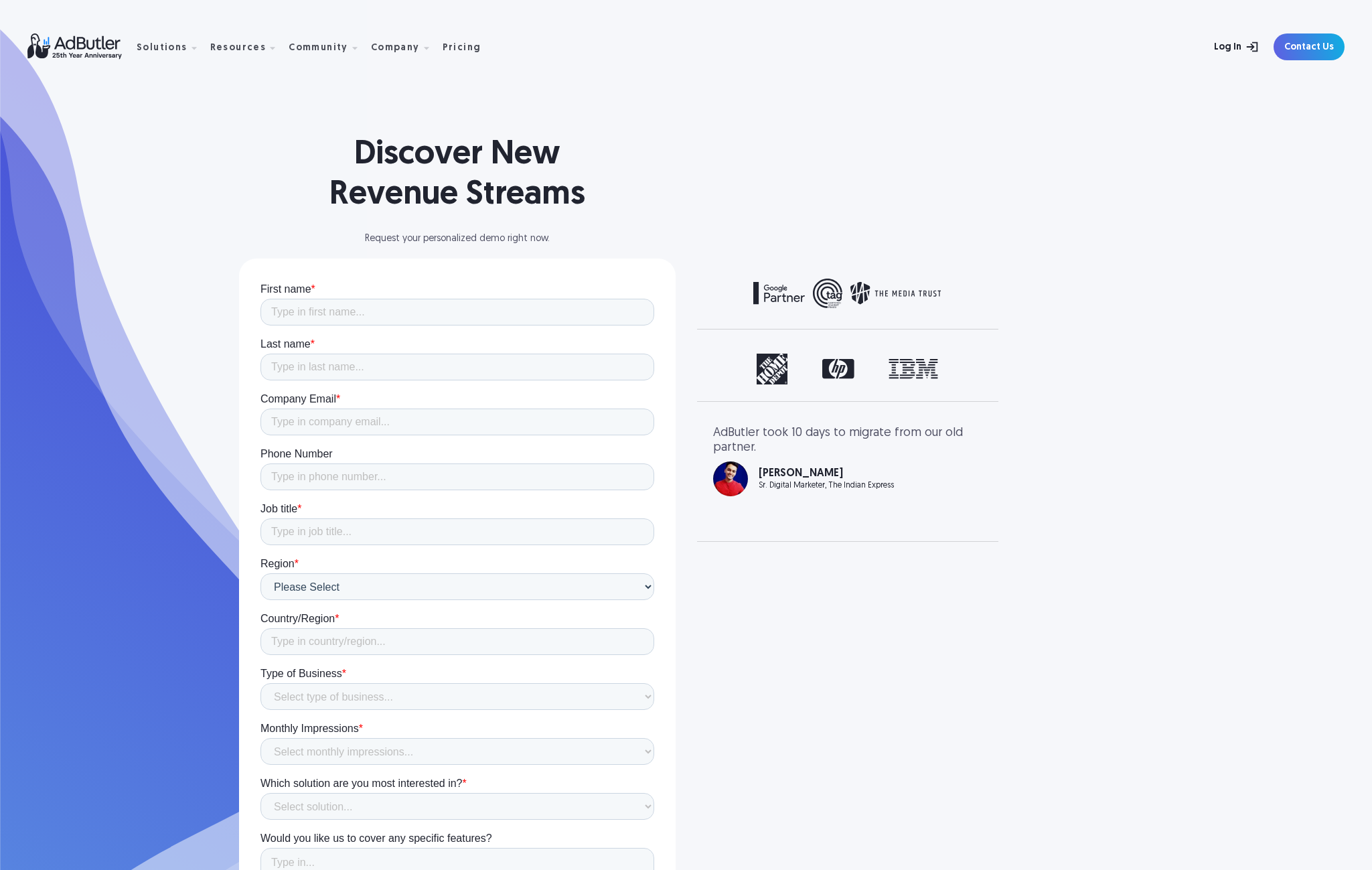
click at [1242, 52] on link "Log In" at bounding box center [1222, 46] width 87 height 27
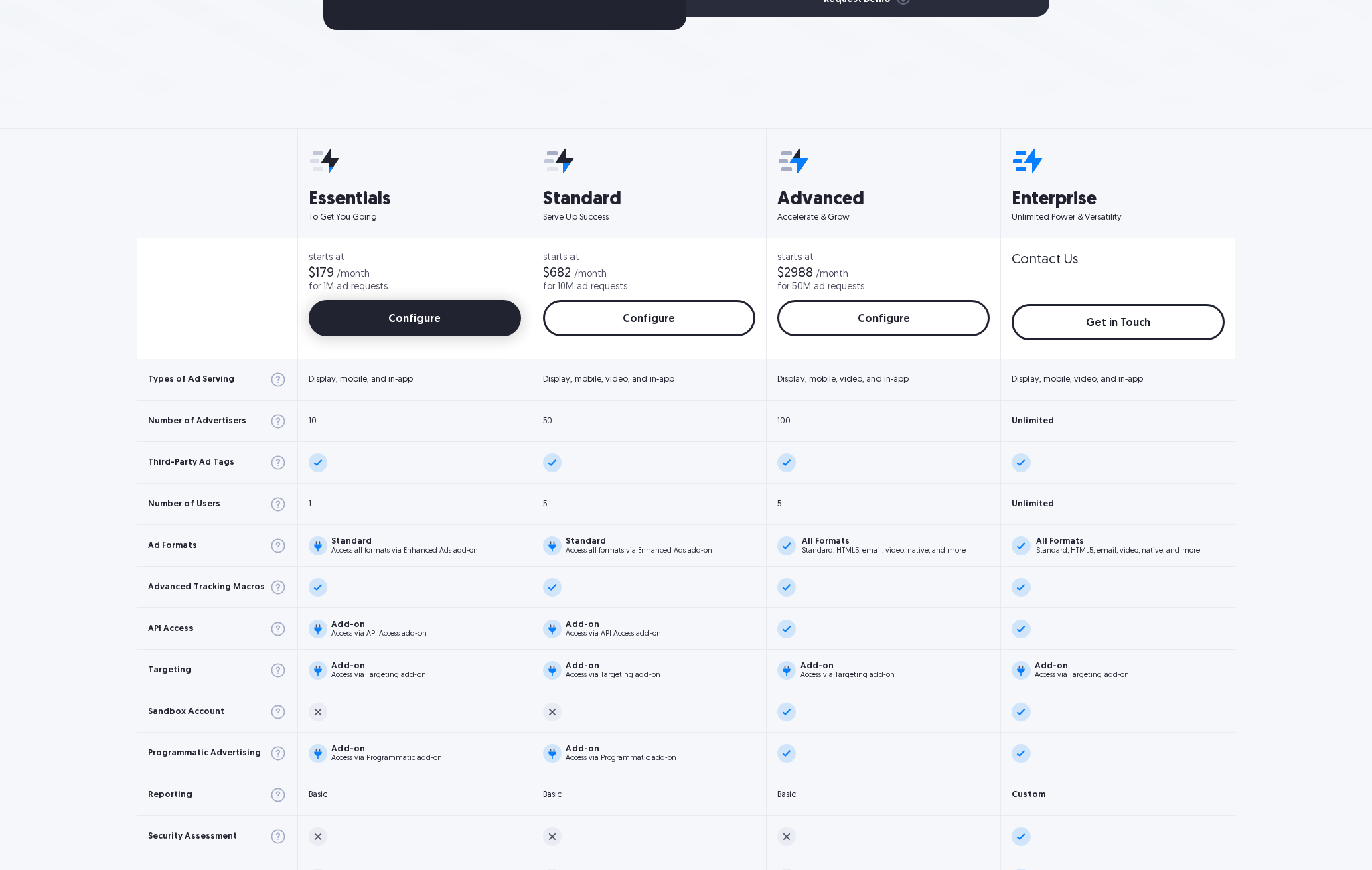
scroll to position [201, 0]
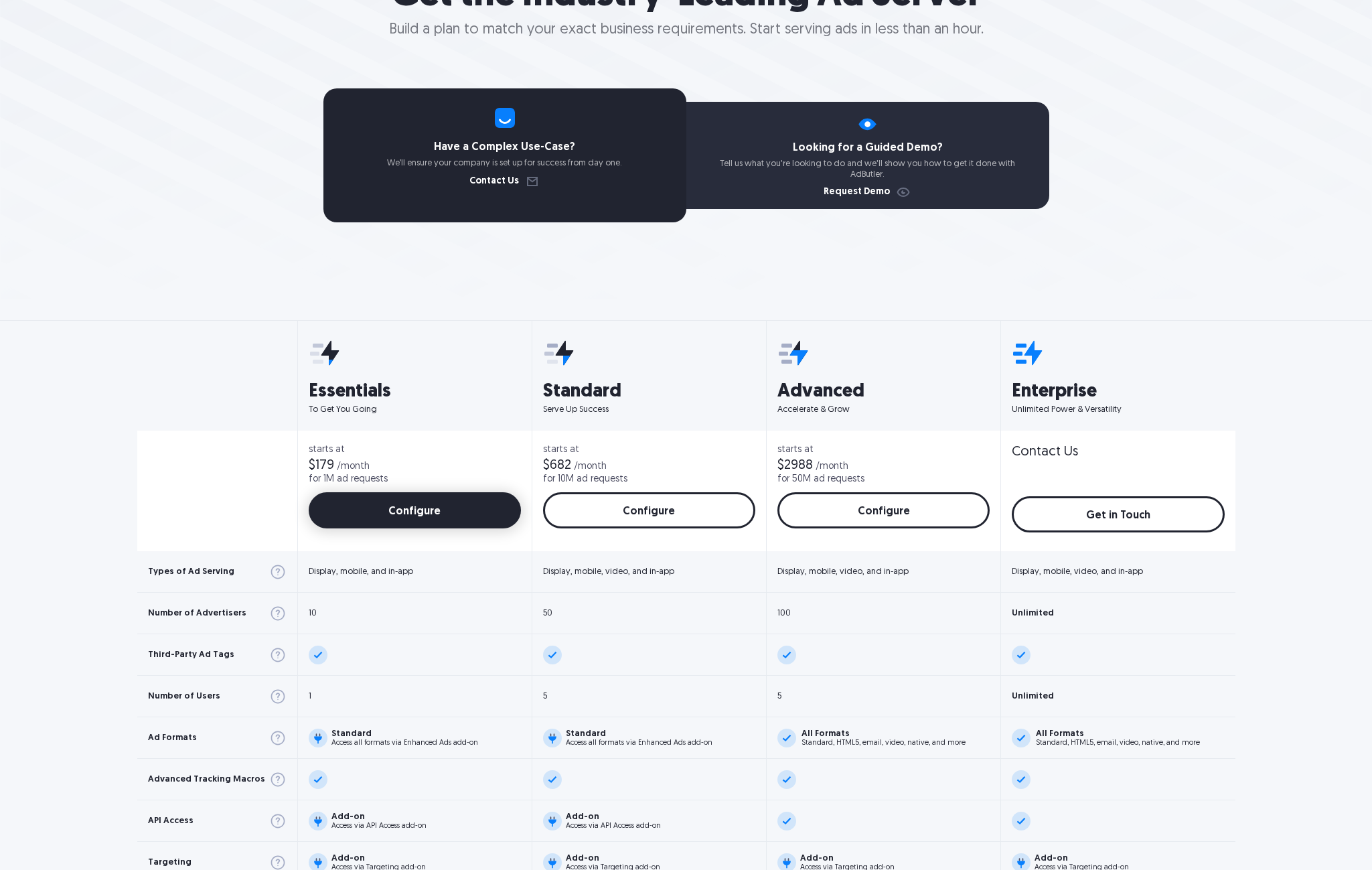
click at [381, 516] on link "Configure" at bounding box center [415, 510] width 212 height 36
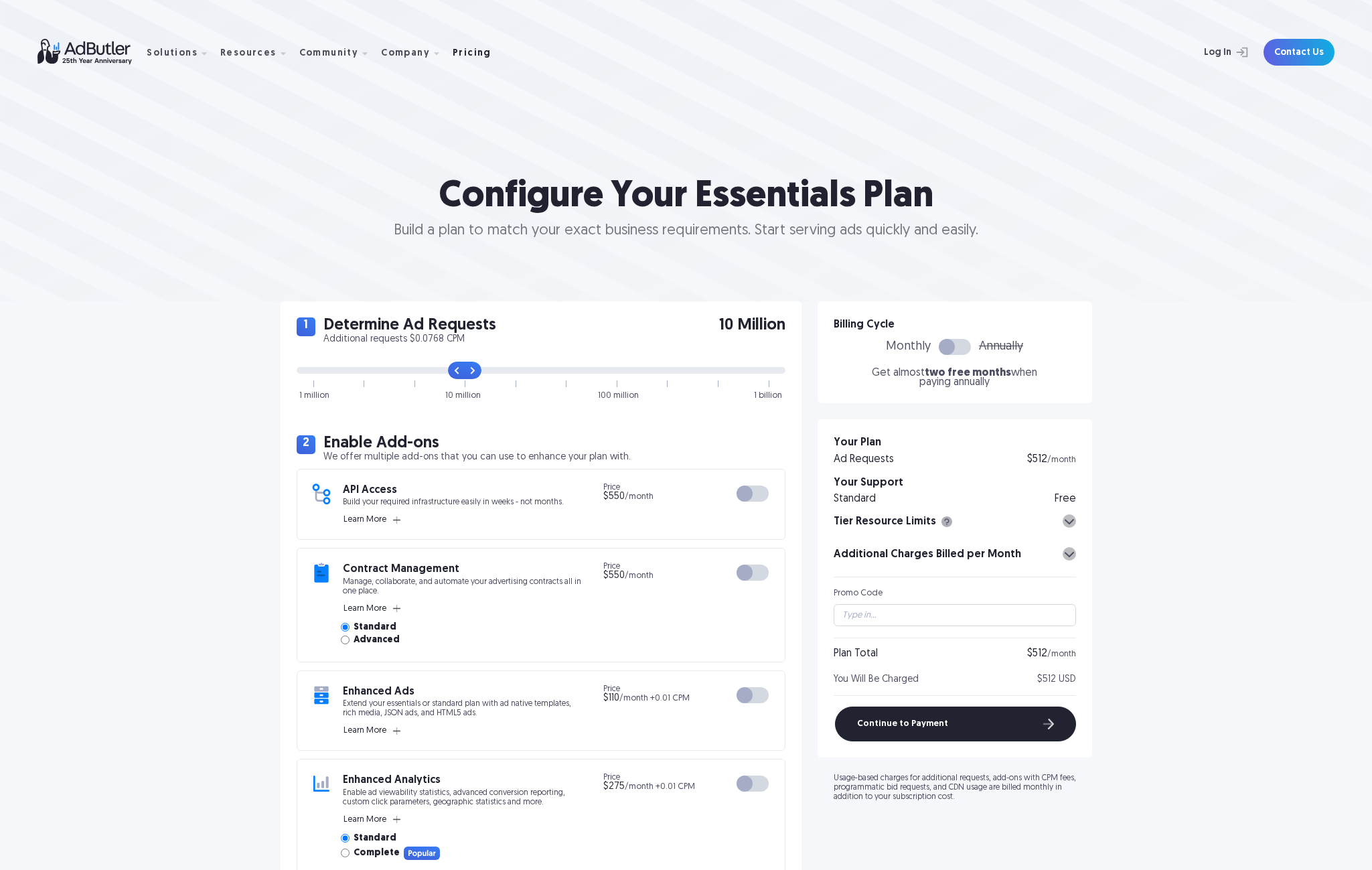
click at [453, 51] on div "Pricing" at bounding box center [473, 54] width 39 height 10
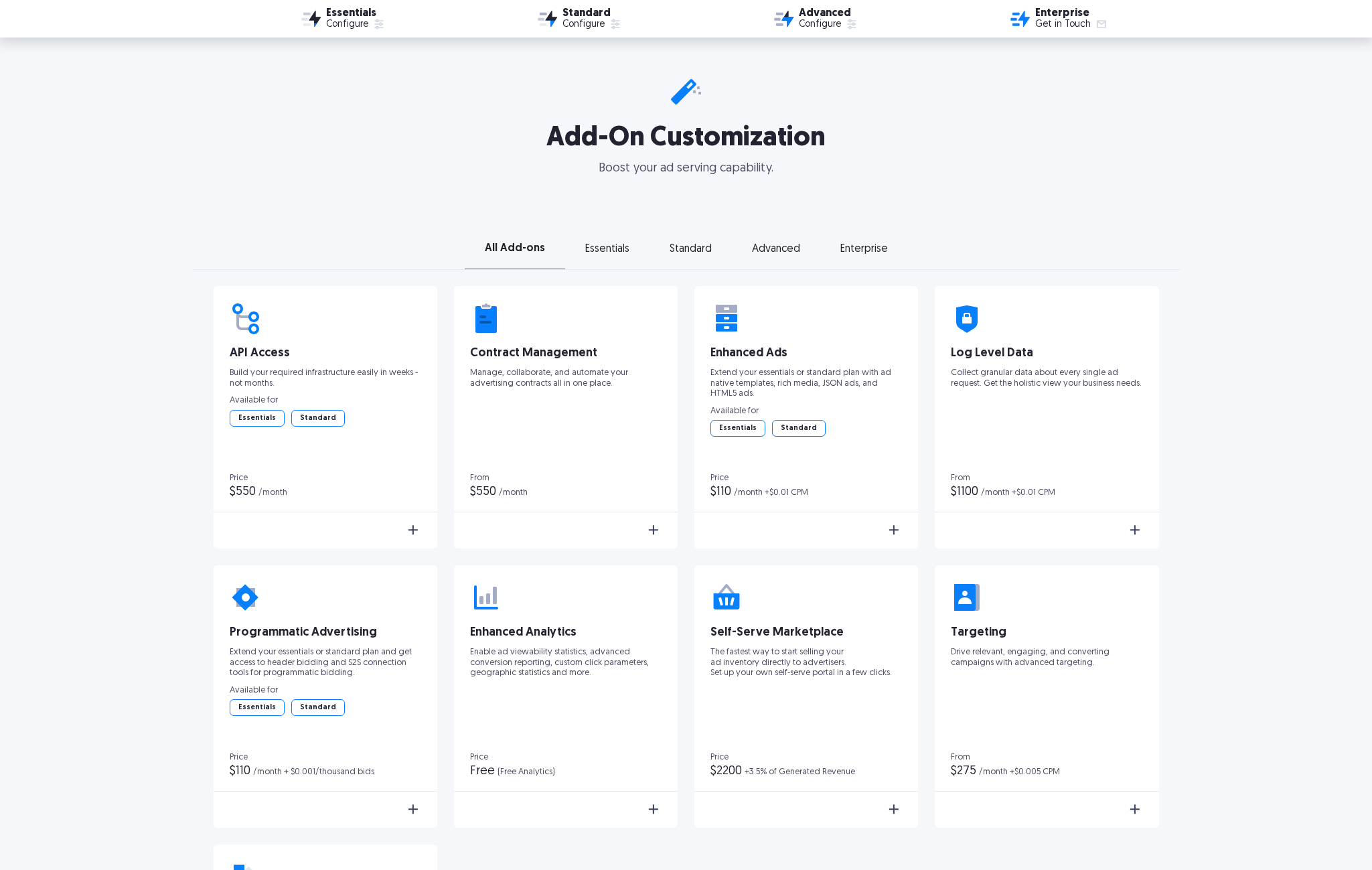
scroll to position [1943, 0]
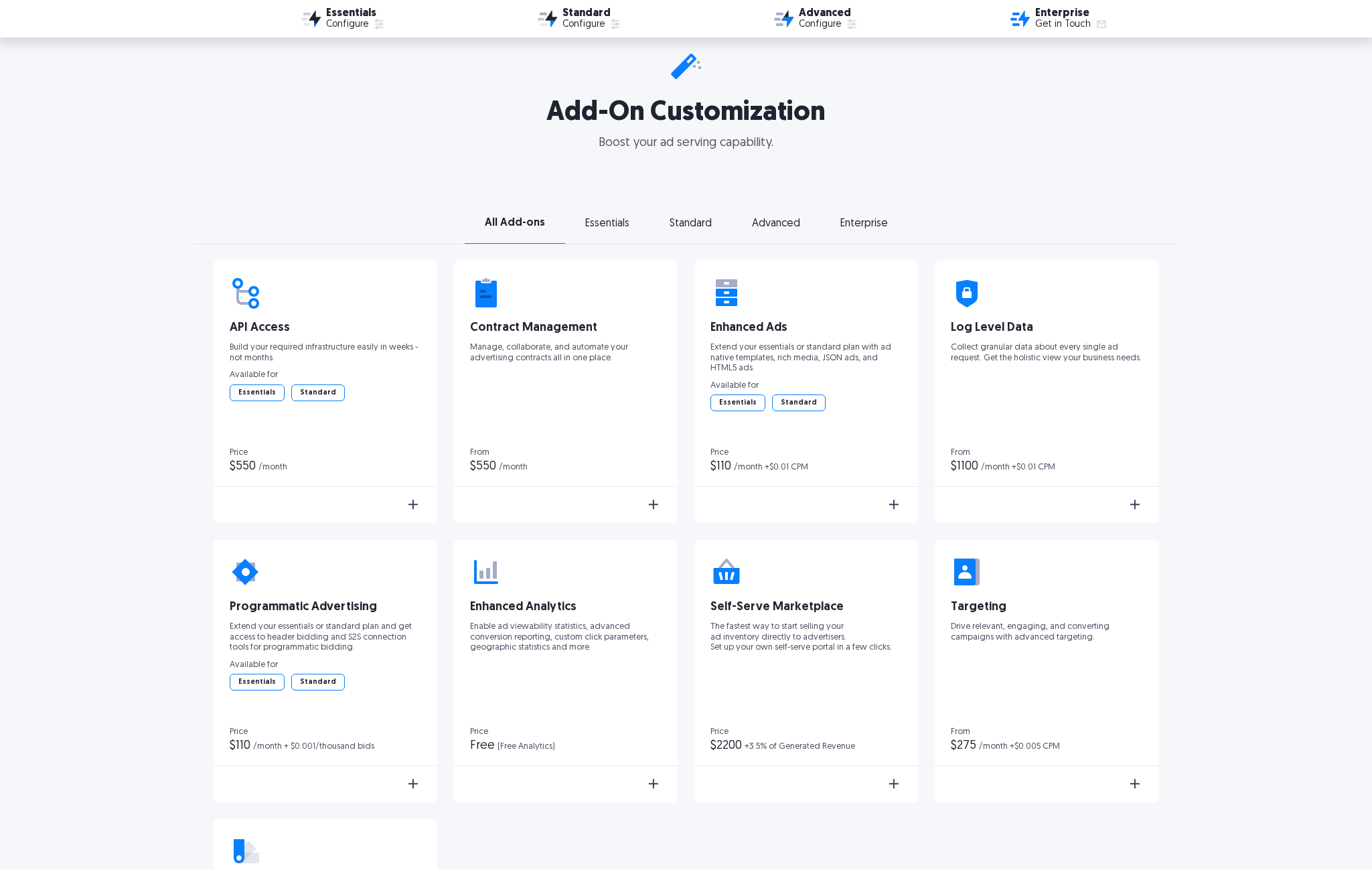
click at [596, 221] on div "Essentials" at bounding box center [607, 224] width 44 height 10
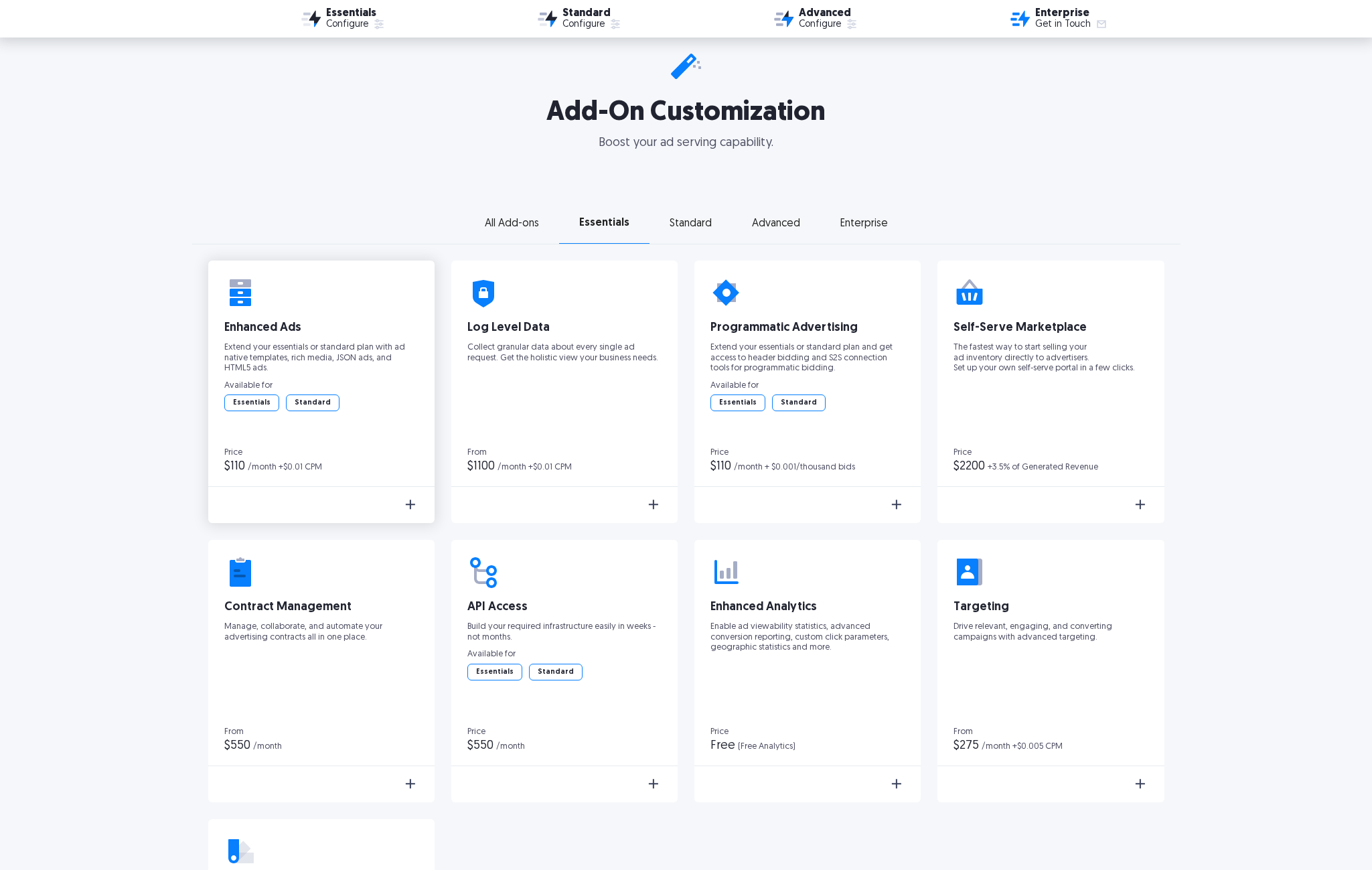
click at [315, 406] on div "Standard" at bounding box center [313, 403] width 52 height 16
click at [291, 405] on div "Standard" at bounding box center [313, 403] width 52 height 16
click at [263, 404] on div "Essentials" at bounding box center [252, 403] width 54 height 16
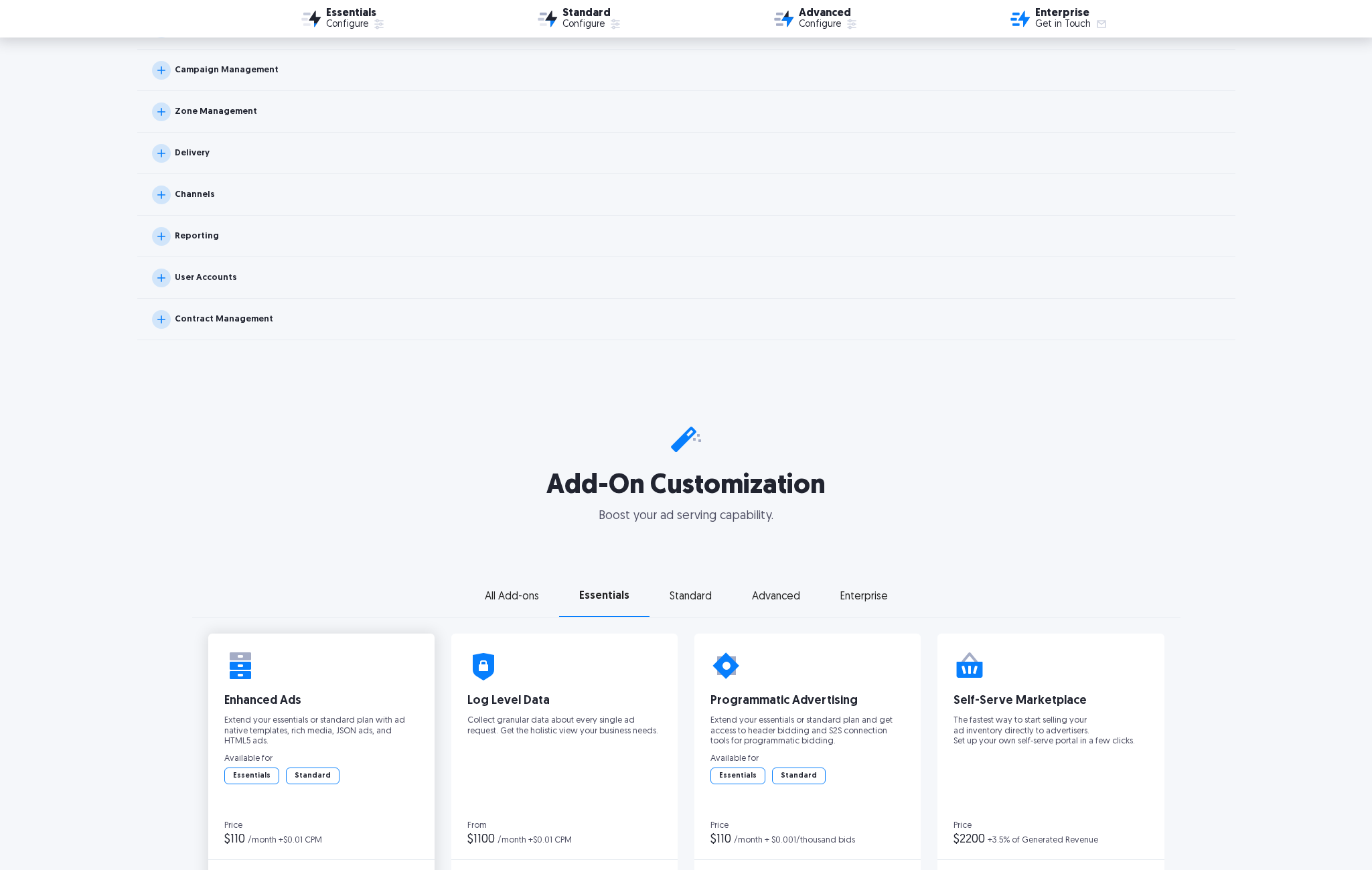
scroll to position [1540, 0]
